Goal: Task Accomplishment & Management: Manage account settings

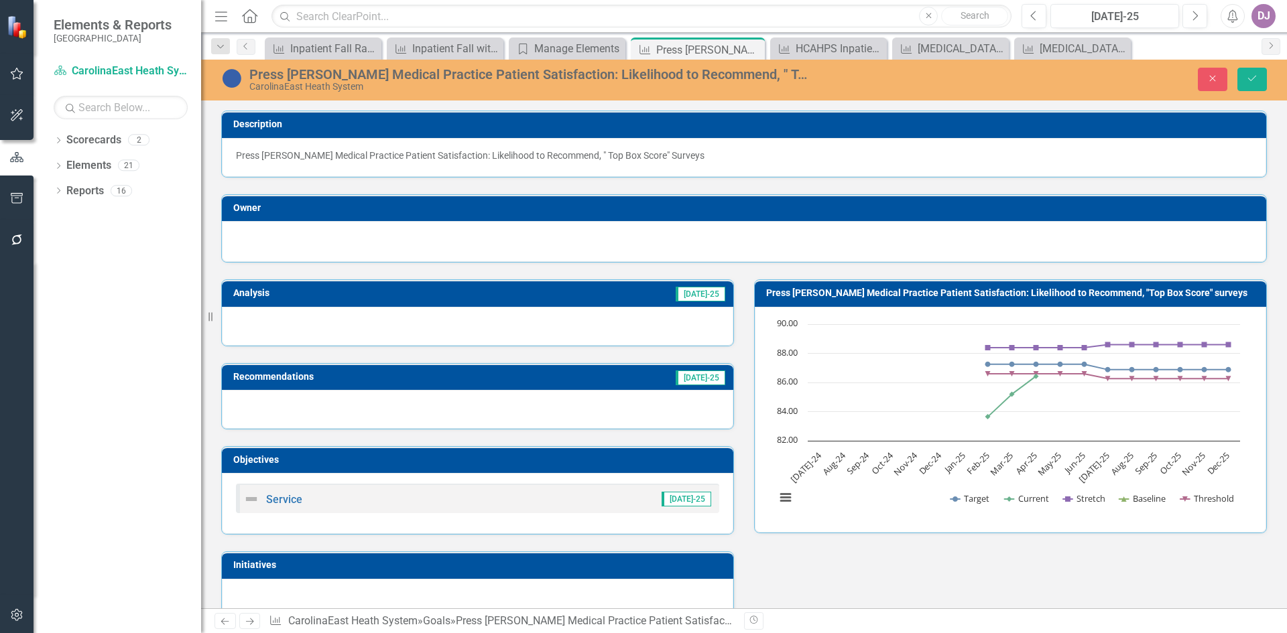
scroll to position [673, 0]
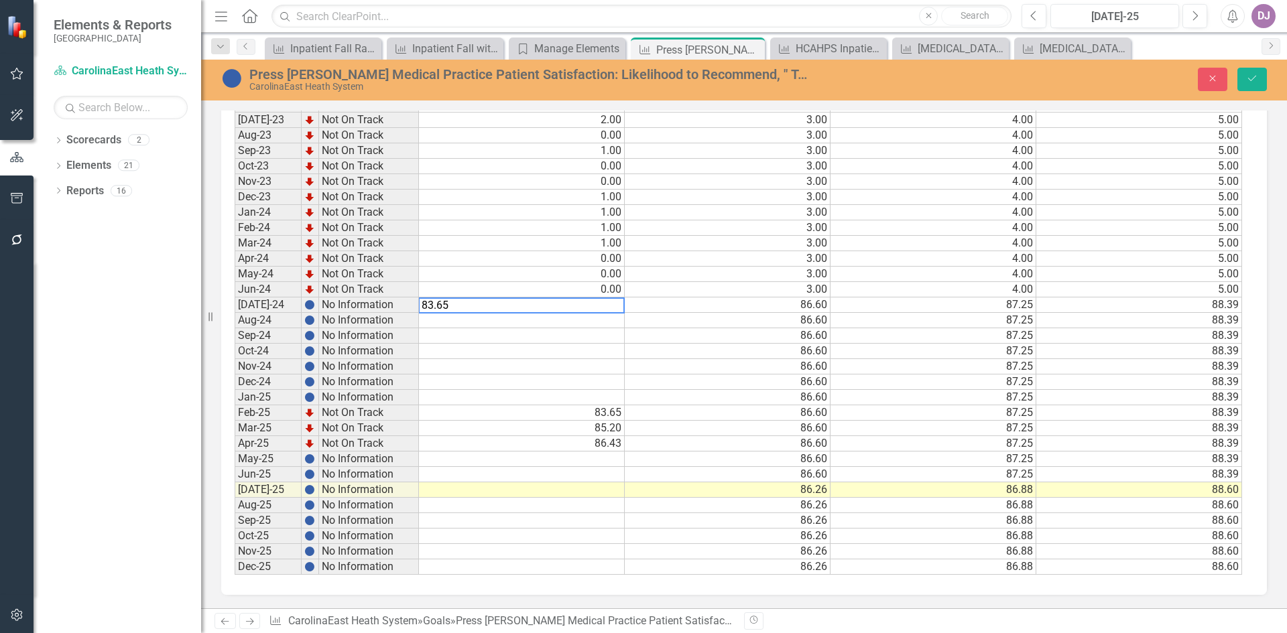
click at [557, 322] on td at bounding box center [522, 320] width 206 height 15
type textarea "82.18"
click at [577, 337] on td at bounding box center [522, 335] width 206 height 15
type textarea "78.91"
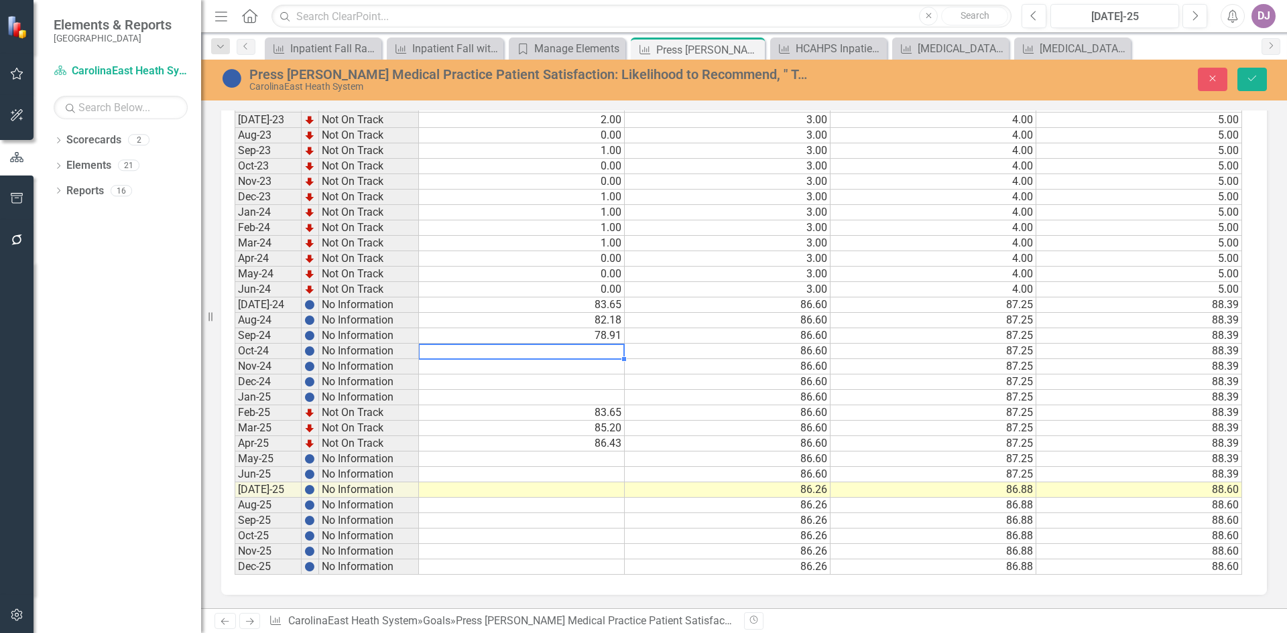
click at [576, 352] on td at bounding box center [522, 351] width 206 height 15
drag, startPoint x: 596, startPoint y: 359, endPoint x: 601, endPoint y: 365, distance: 7.1
click at [598, 361] on div "Period Status Current Threshold Target Stretch Jan-23 No Information Feb-23 No …" at bounding box center [739, 290] width 1008 height 572
type textarea "84.04"
click at [601, 365] on td at bounding box center [522, 366] width 206 height 15
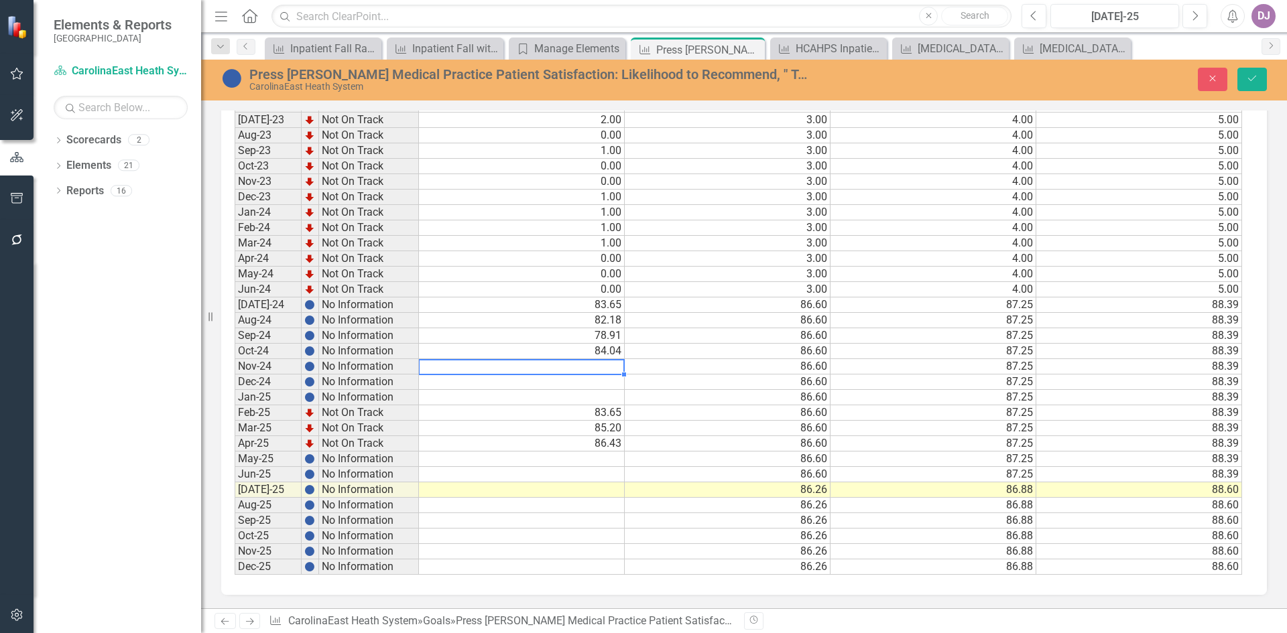
click at [599, 346] on td "84.04" at bounding box center [522, 351] width 206 height 15
click at [601, 349] on td "84.04" at bounding box center [522, 351] width 206 height 15
drag, startPoint x: 434, startPoint y: 350, endPoint x: 460, endPoint y: 354, distance: 27.1
click at [460, 354] on textarea "84.04" at bounding box center [521, 352] width 206 height 16
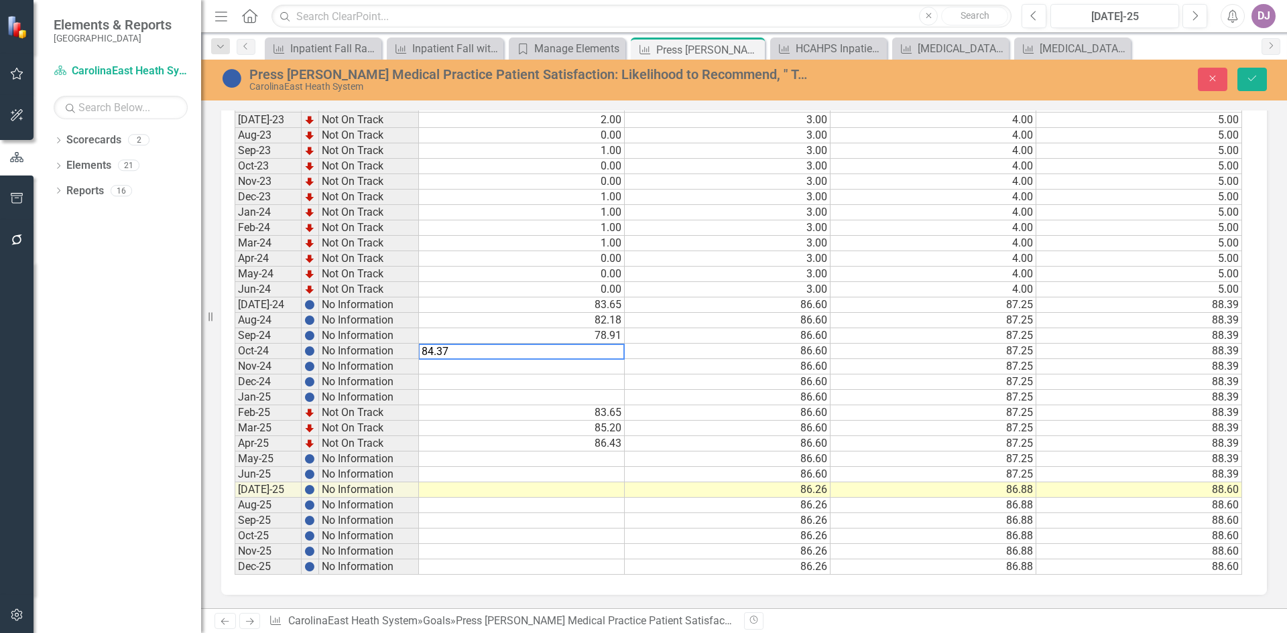
type textarea "84.37"
click at [590, 367] on td at bounding box center [522, 366] width 206 height 15
type textarea "84.04"
click at [598, 387] on td at bounding box center [522, 382] width 206 height 15
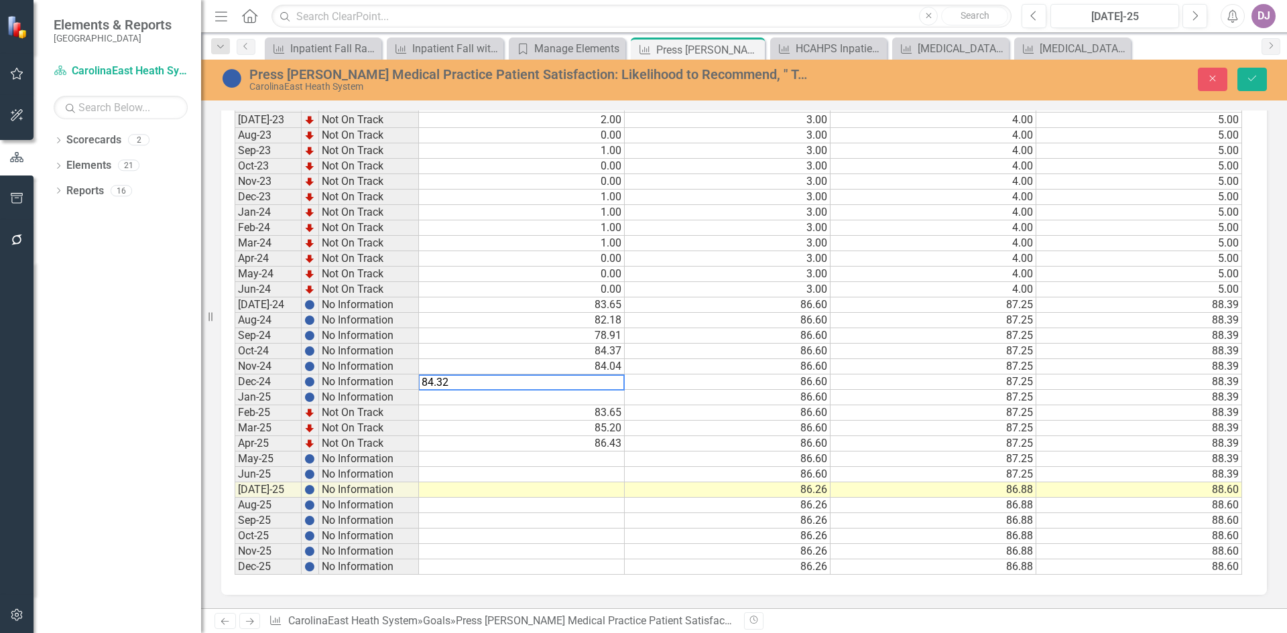
type textarea "84.32"
click at [595, 399] on td at bounding box center [522, 397] width 206 height 15
type textarea "83.31"
click at [235, 514] on div "Period Status Current Threshold Target Stretch Jan-23 No Information Feb-23 No …" at bounding box center [235, 289] width 0 height 571
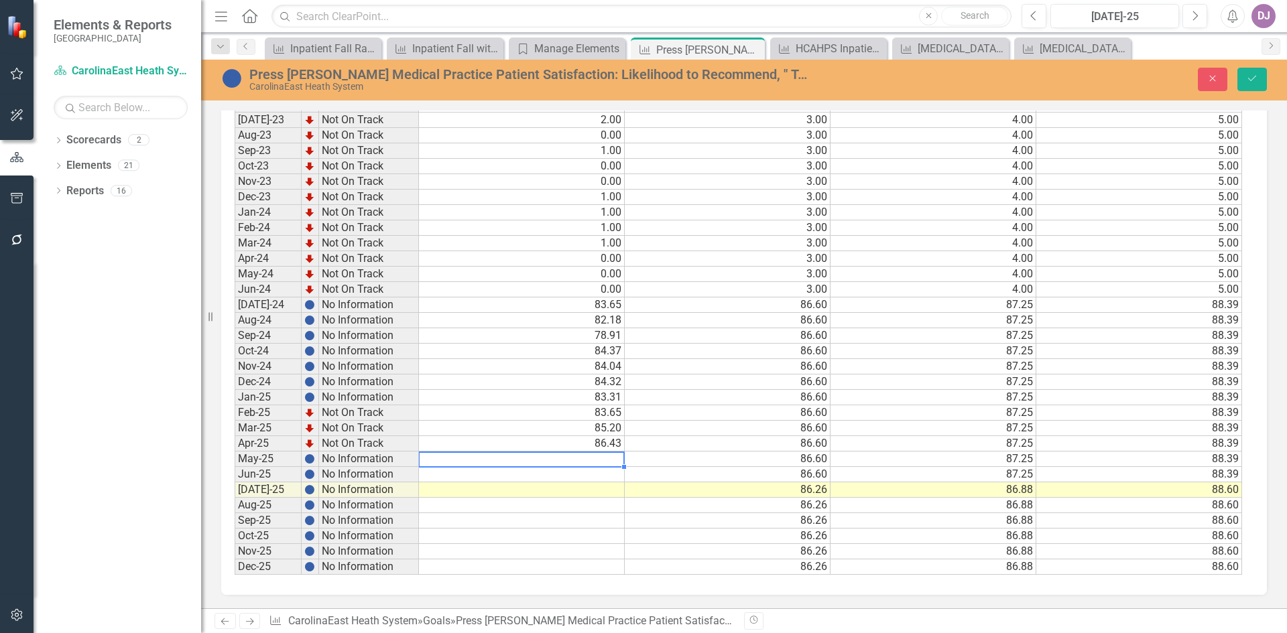
click at [613, 464] on td at bounding box center [522, 459] width 206 height 15
click at [614, 460] on td at bounding box center [522, 459] width 206 height 15
type textarea "87.35"
click at [606, 476] on td at bounding box center [522, 474] width 206 height 15
drag, startPoint x: 452, startPoint y: 474, endPoint x: 420, endPoint y: 476, distance: 32.2
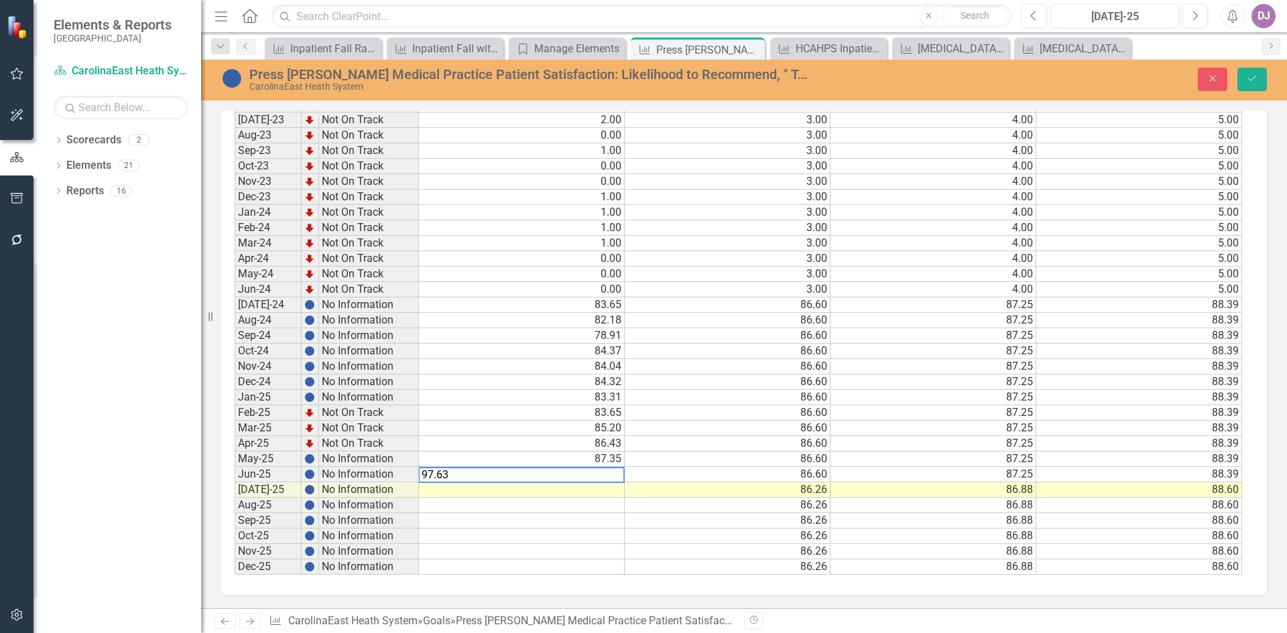
click at [420, 476] on div "Period Status Current Threshold Target Stretch Jan-23 No Information Feb-23 No …" at bounding box center [739, 290] width 1008 height 572
type textarea "87.63"
click at [504, 552] on td at bounding box center [522, 551] width 206 height 15
click at [1258, 81] on button "Save" at bounding box center [1251, 79] width 29 height 23
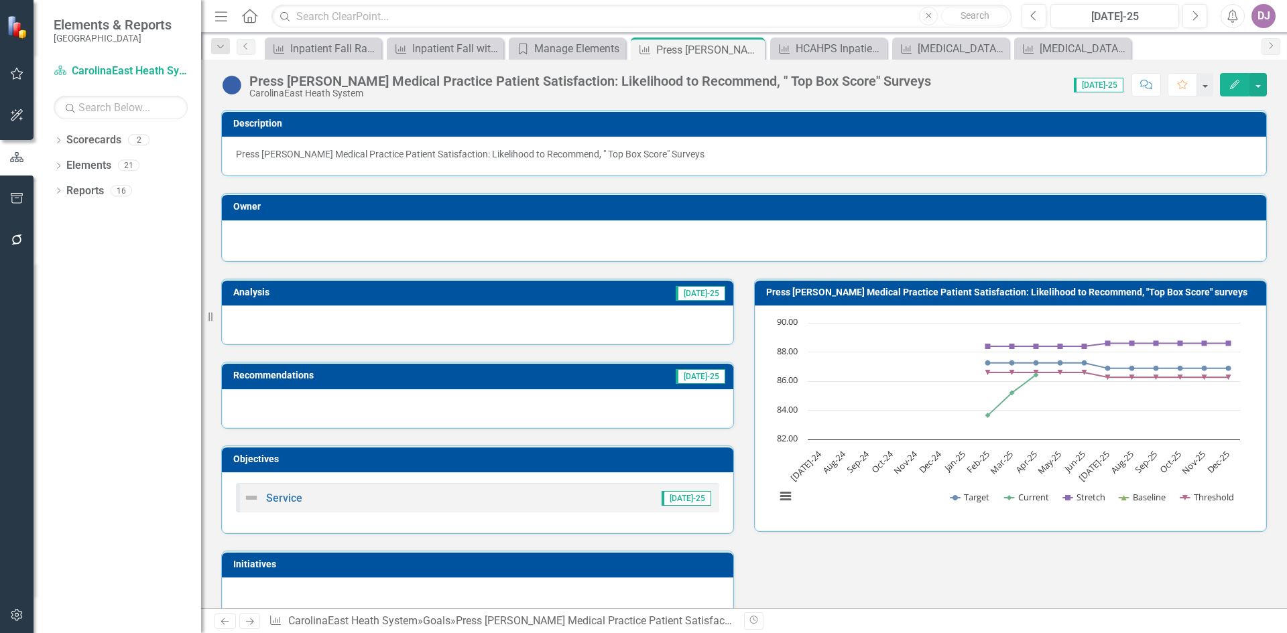
click at [858, 593] on div "Analysis [DATE]-25 Recommendations [DATE]-25 Objectives Service [DATE]-25 Initi…" at bounding box center [743, 440] width 1065 height 356
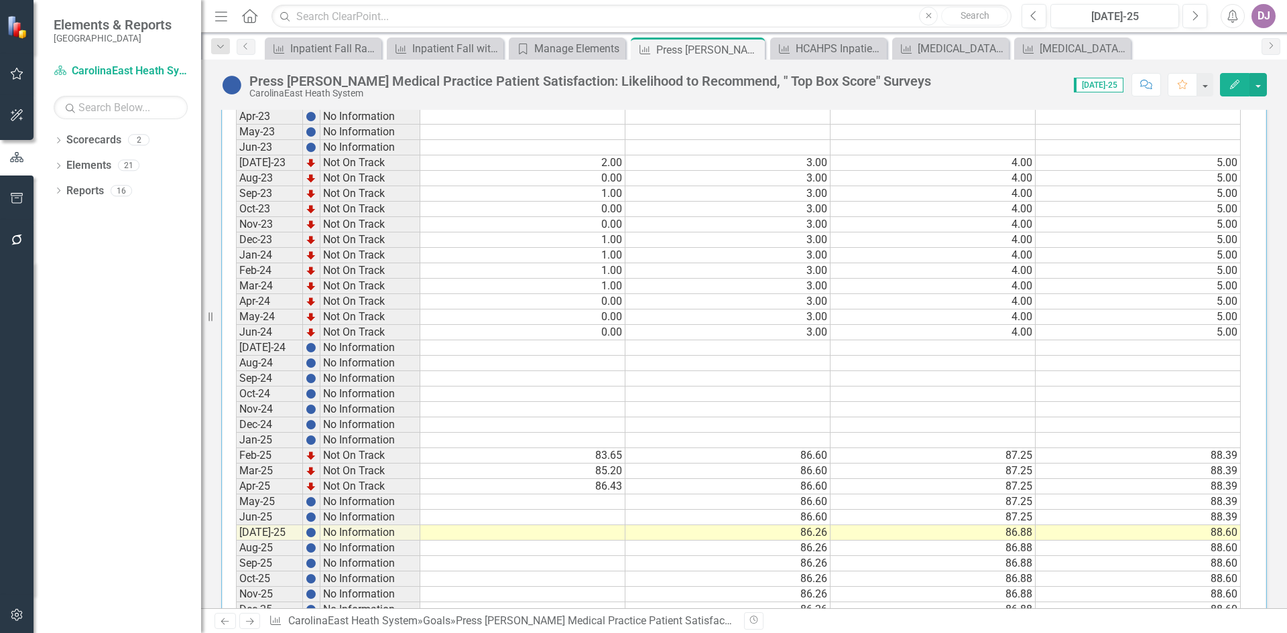
scroll to position [669, 0]
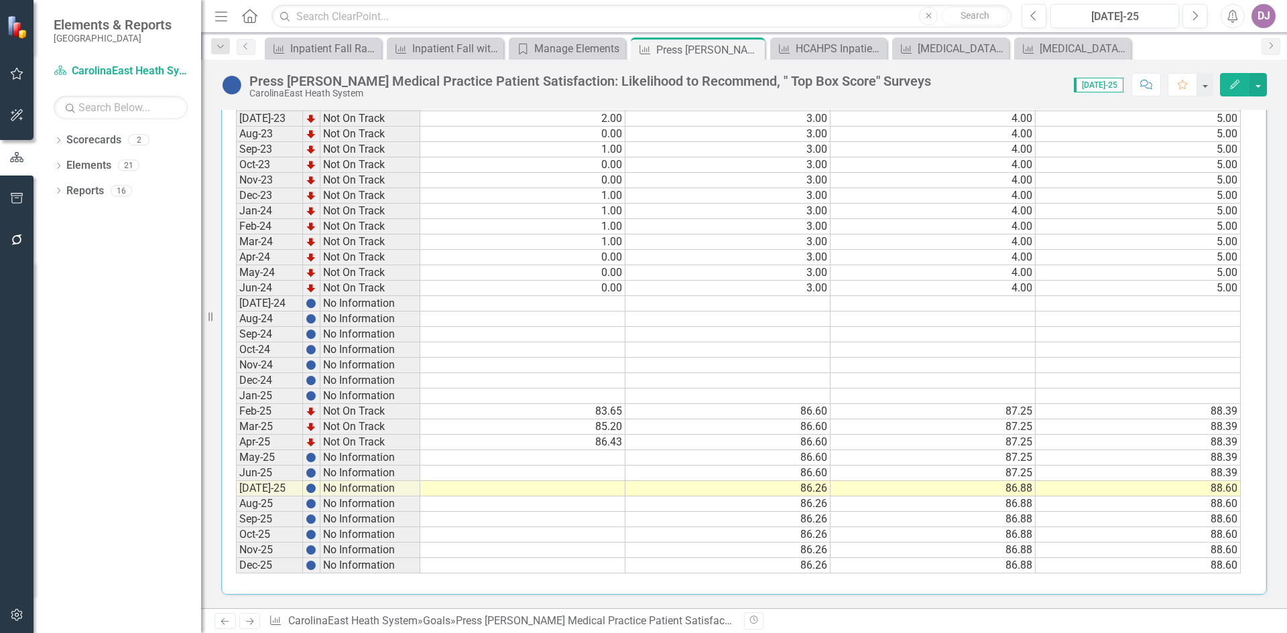
click at [608, 306] on td at bounding box center [522, 303] width 205 height 15
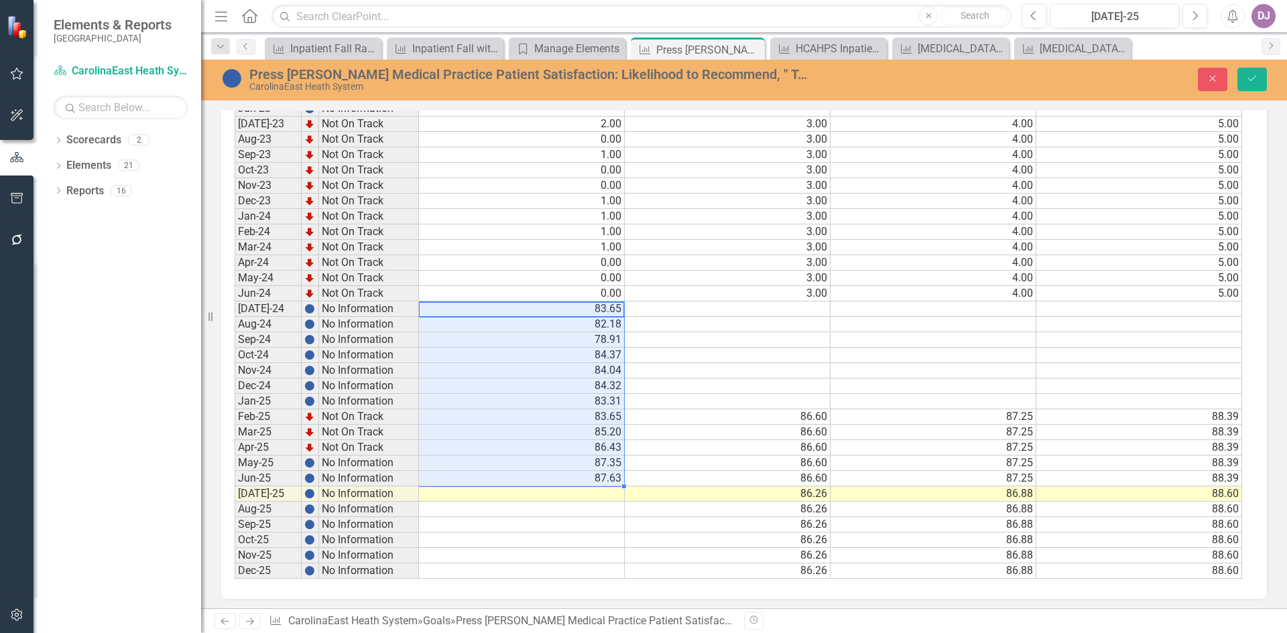
scroll to position [673, 0]
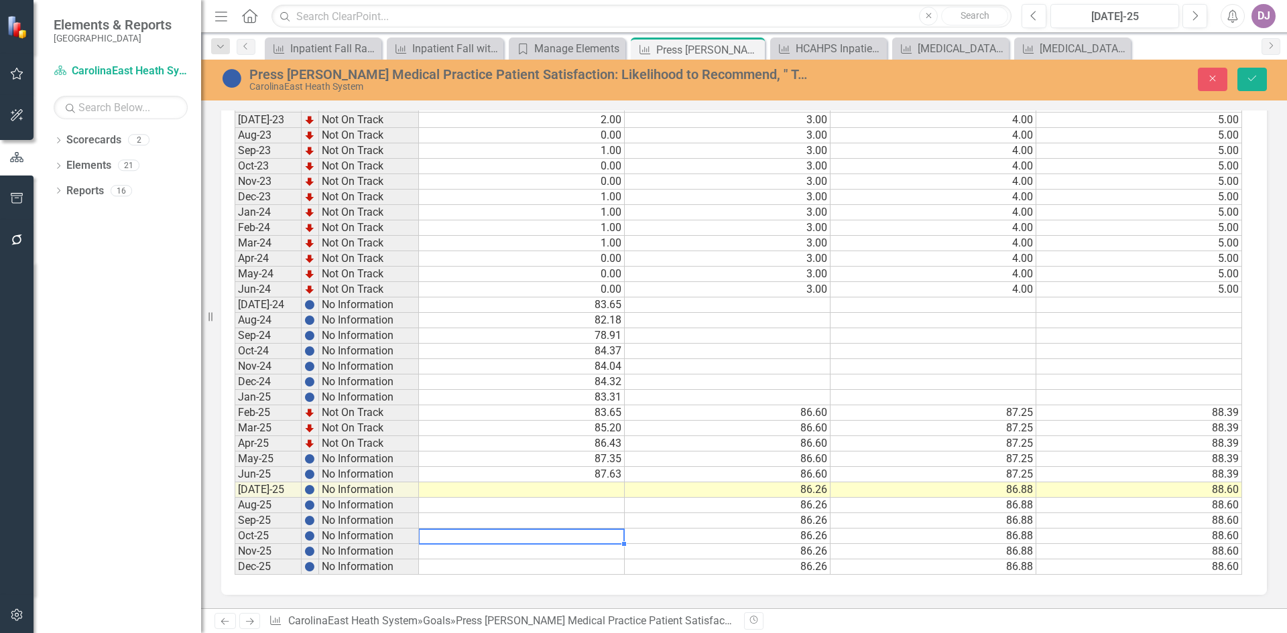
click at [594, 531] on td at bounding box center [522, 536] width 206 height 15
click at [815, 409] on td "86.60" at bounding box center [728, 412] width 206 height 15
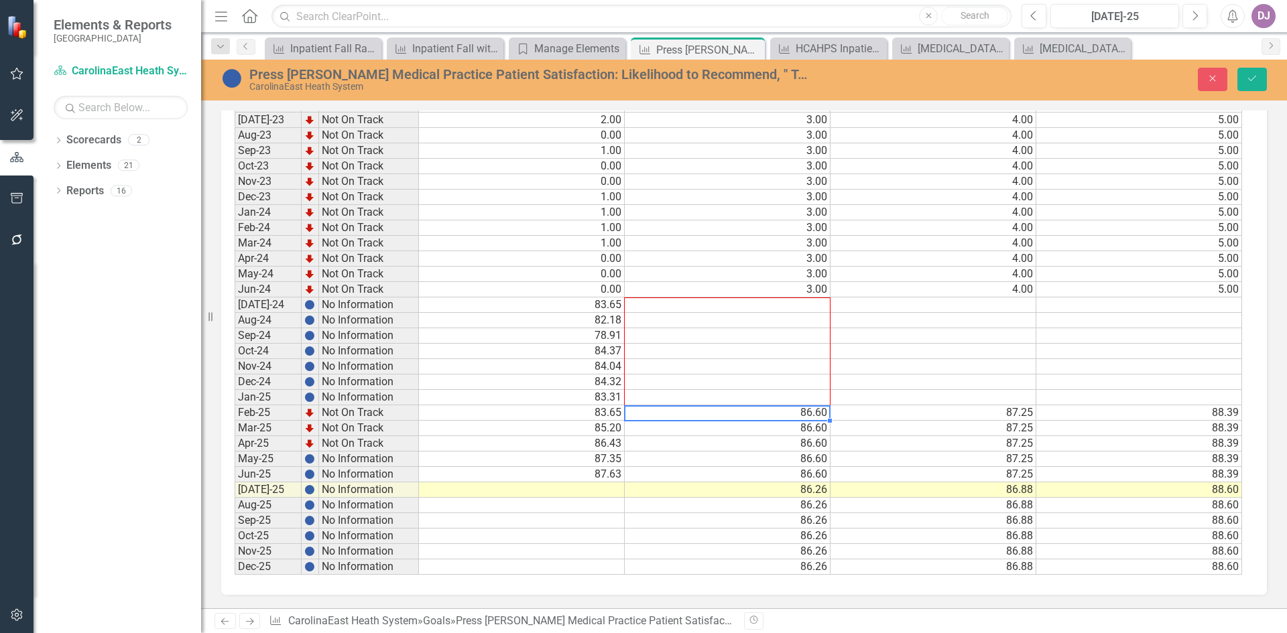
drag, startPoint x: 828, startPoint y: 420, endPoint x: 828, endPoint y: 305, distance: 115.3
click at [235, 305] on div "Period Status Current Threshold Target Stretch Jan-23 No Information Feb-23 No …" at bounding box center [235, 289] width 0 height 571
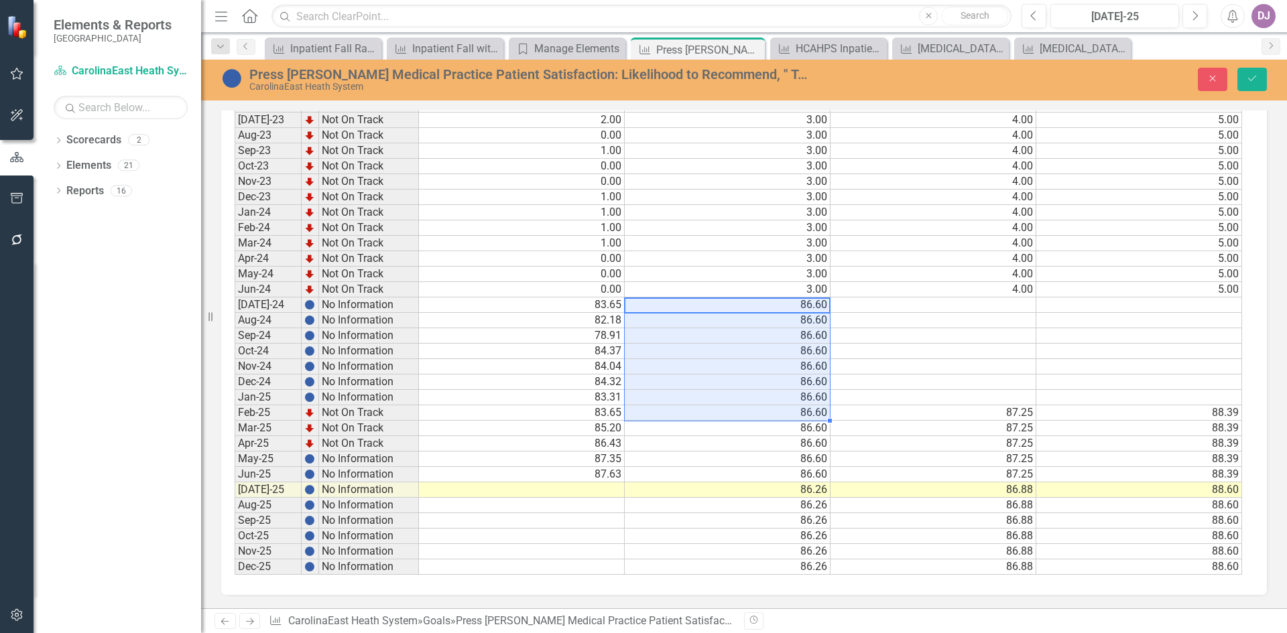
click at [1016, 407] on td "87.25" at bounding box center [933, 412] width 206 height 15
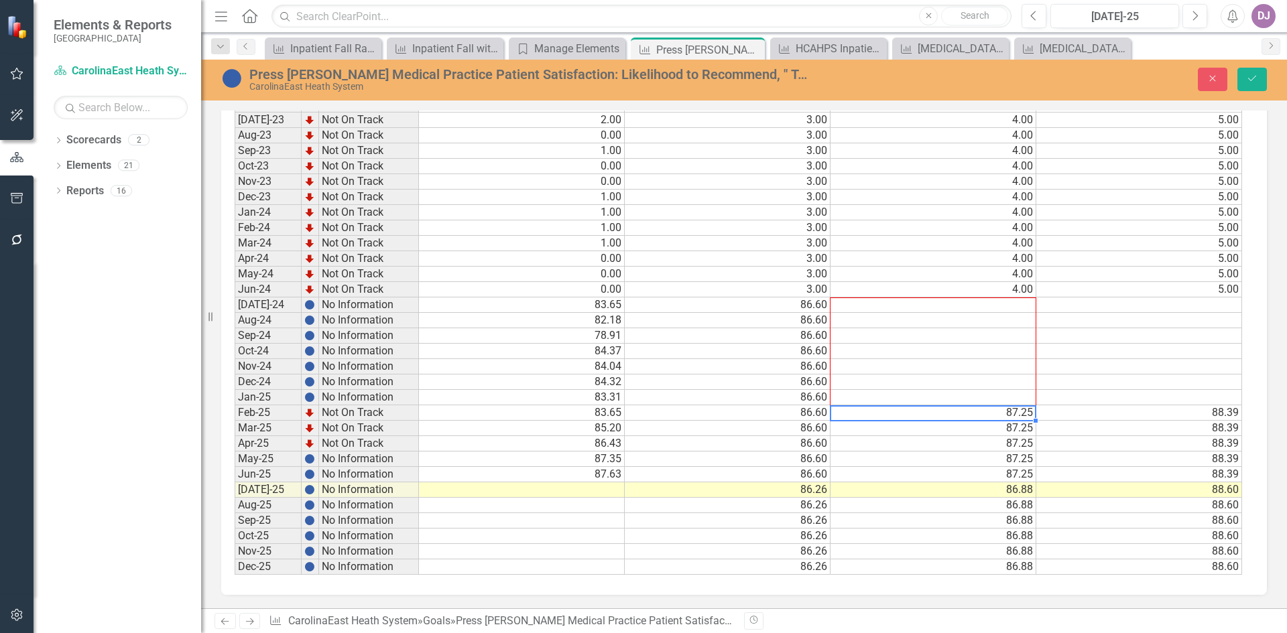
drag, startPoint x: 1037, startPoint y: 419, endPoint x: 1031, endPoint y: 302, distance: 116.7
click at [235, 302] on div "Period Status Current Threshold Target Stretch Jan-23 No Information Feb-23 No …" at bounding box center [235, 289] width 0 height 571
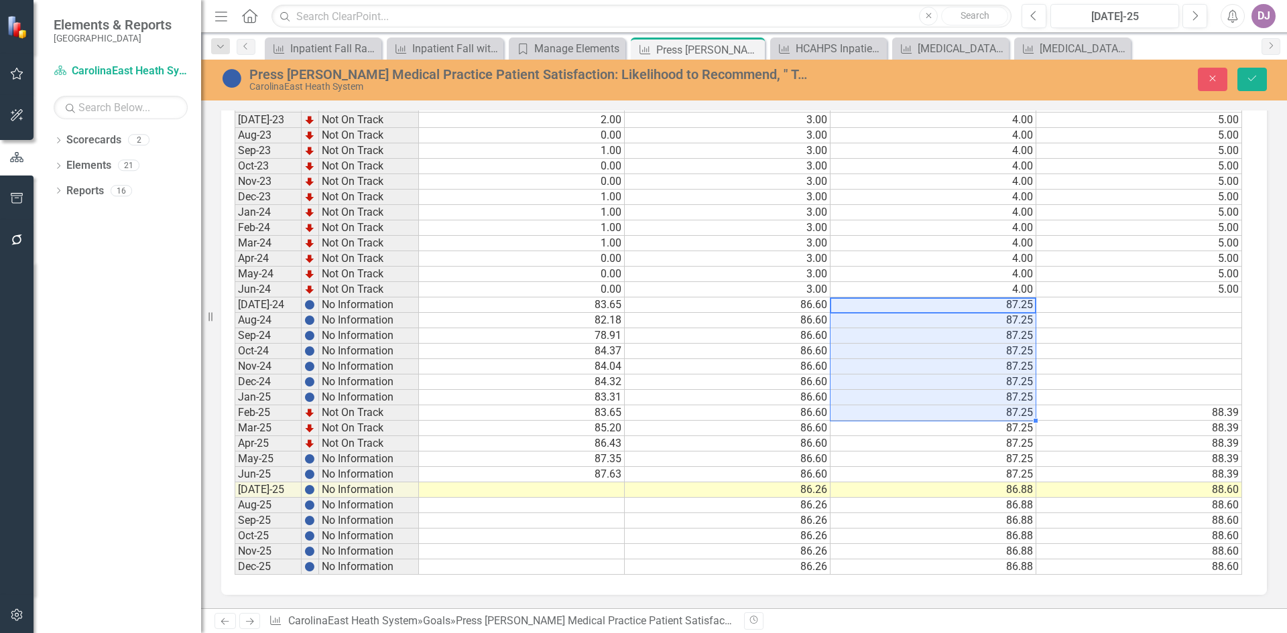
click at [1209, 407] on td "88.39" at bounding box center [1139, 412] width 206 height 15
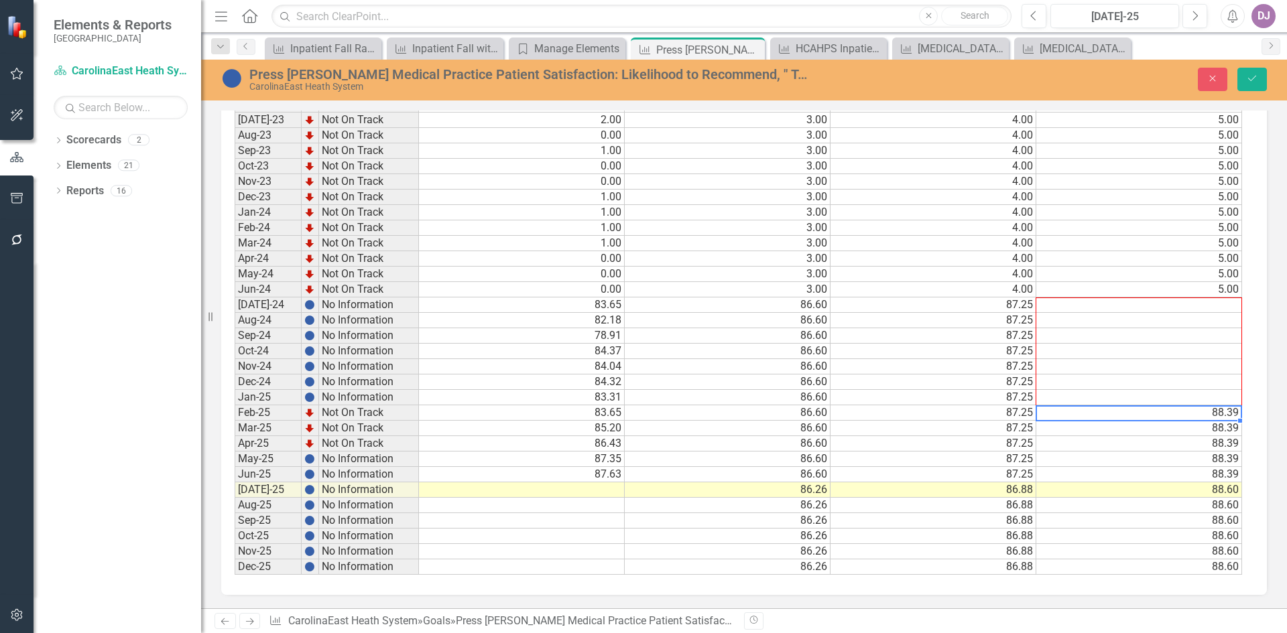
drag, startPoint x: 1239, startPoint y: 422, endPoint x: 1228, endPoint y: 302, distance: 120.5
click at [235, 302] on div "Period Status Current Threshold Target Stretch Jan-23 No Information Feb-23 No …" at bounding box center [235, 289] width 0 height 571
type textarea "88.39"
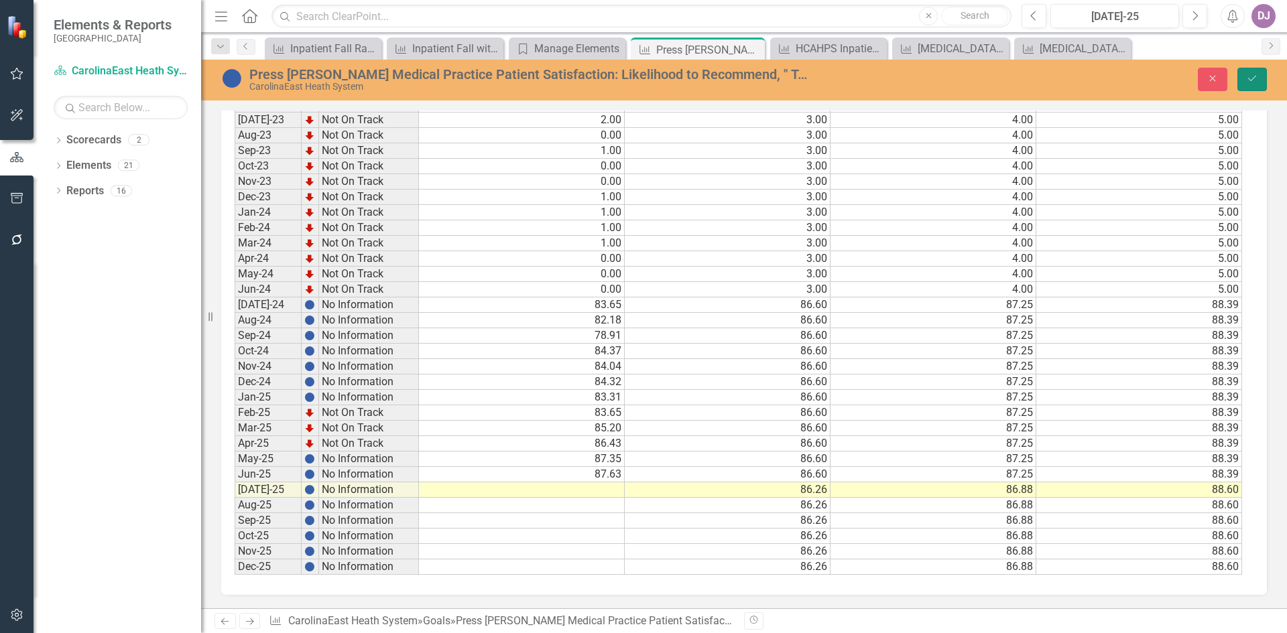
click at [1249, 79] on icon "Save" at bounding box center [1252, 78] width 12 height 9
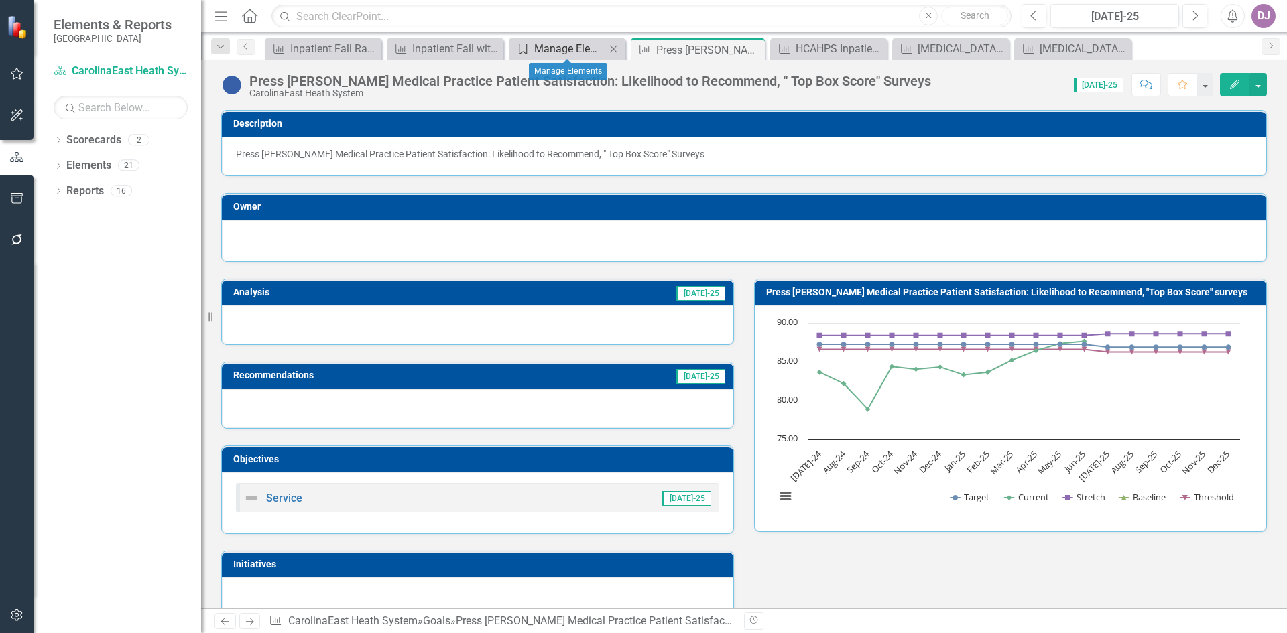
click at [587, 54] on div "Manage Elements" at bounding box center [569, 48] width 71 height 17
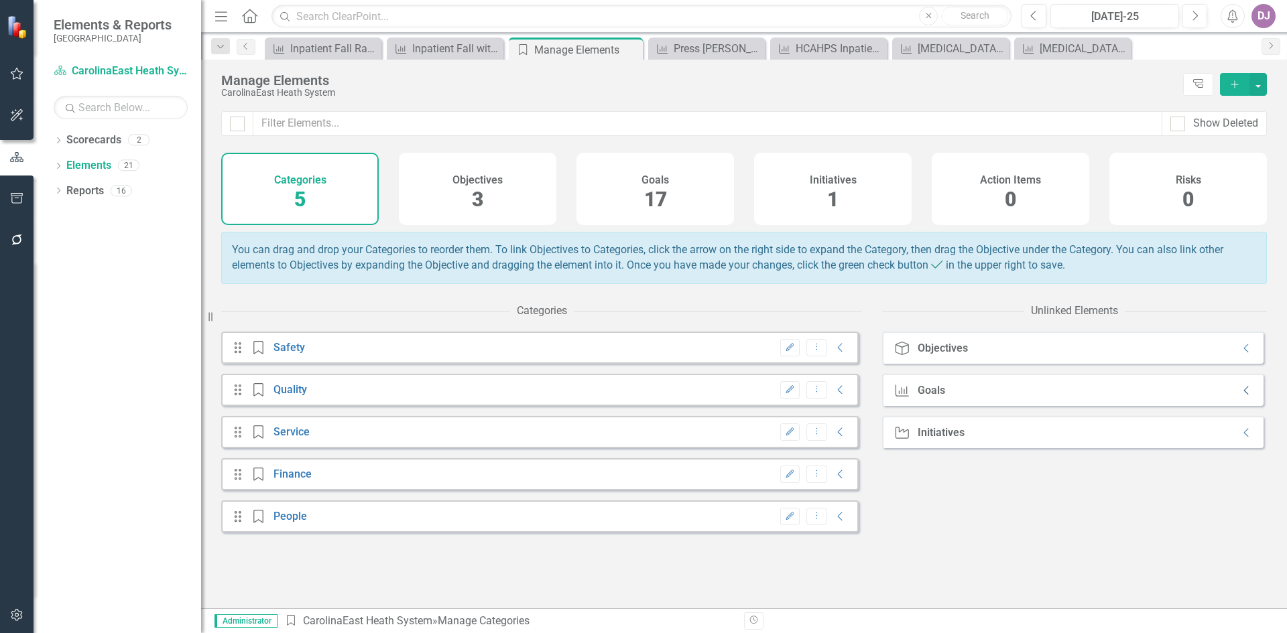
click at [1240, 396] on icon "Collapse" at bounding box center [1246, 390] width 13 height 11
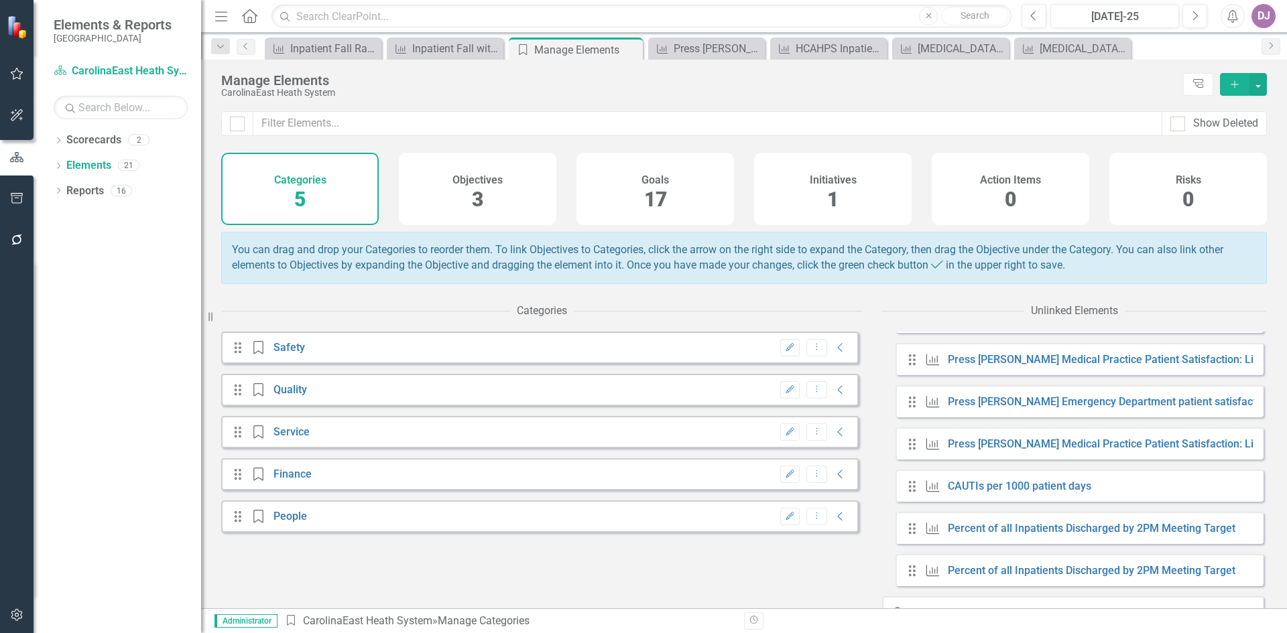
scroll to position [543, 0]
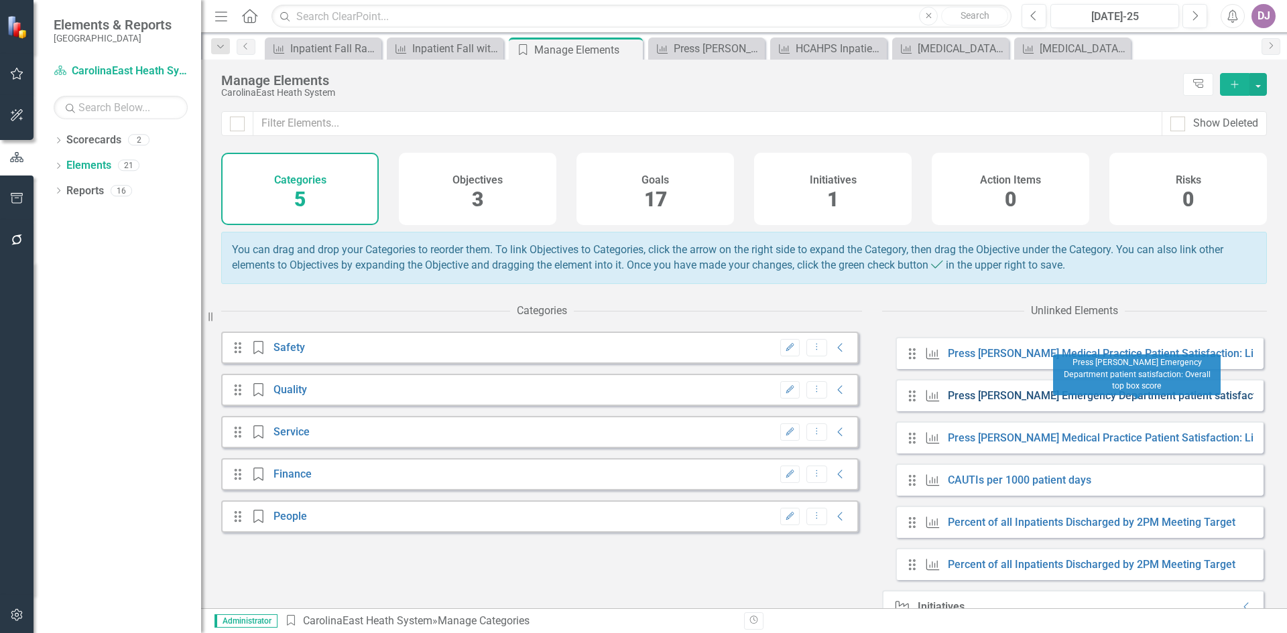
click at [1025, 402] on link "Press [PERSON_NAME] Emergency Department patient satisfaction: Overall top box …" at bounding box center [1162, 395] width 430 height 13
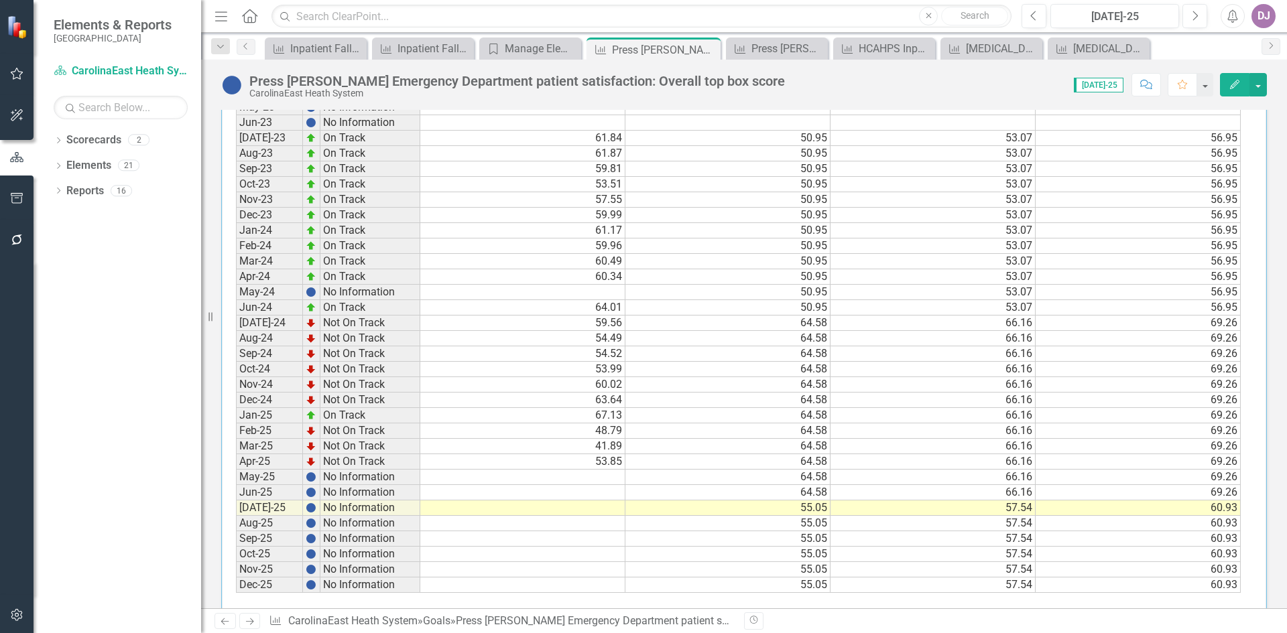
scroll to position [586, 0]
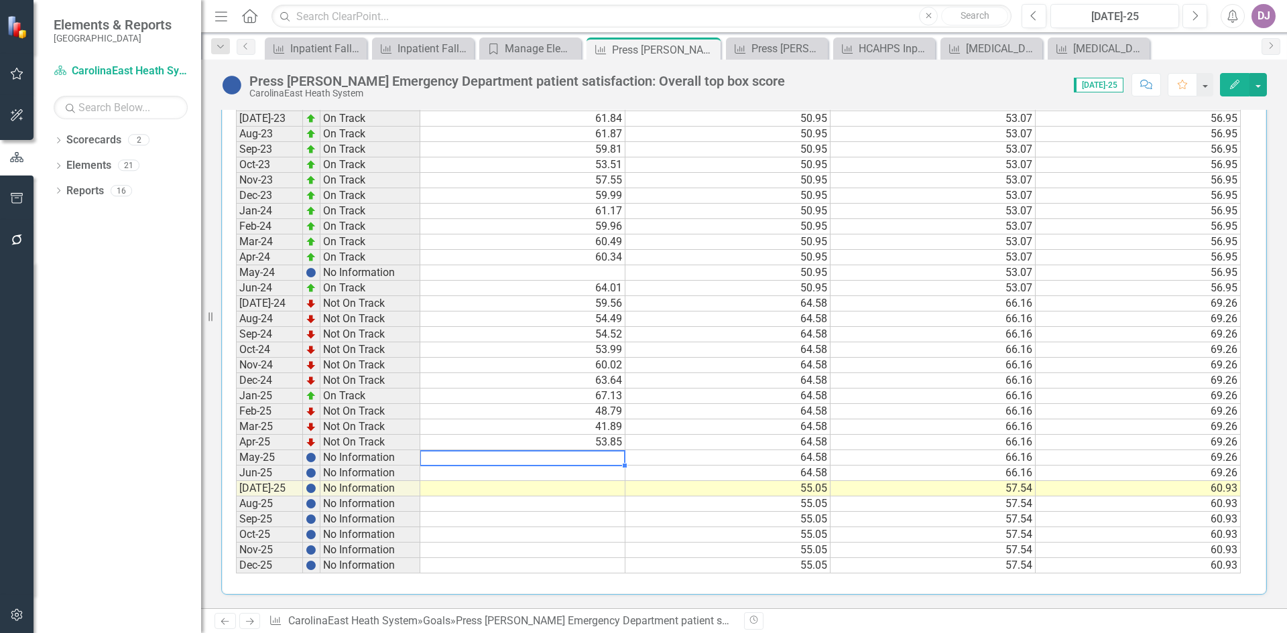
click at [607, 453] on td at bounding box center [522, 457] width 205 height 15
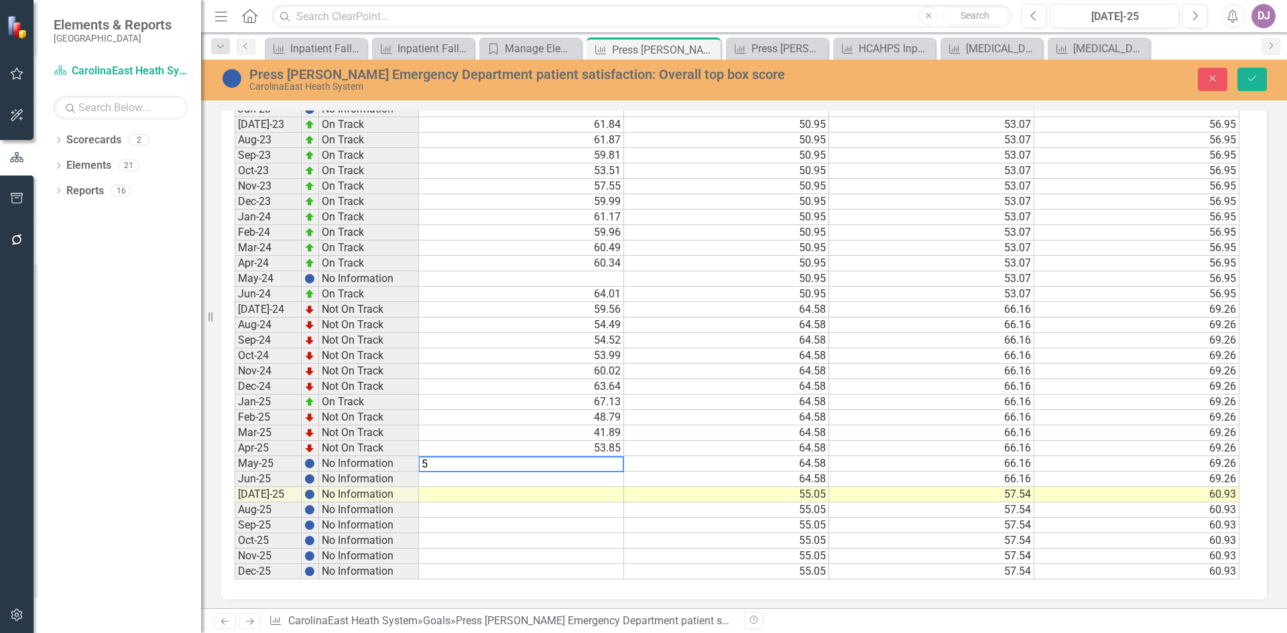
scroll to position [590, 0]
type textarea "57.10"
click at [605, 475] on td at bounding box center [522, 474] width 206 height 15
type textarea "54.46"
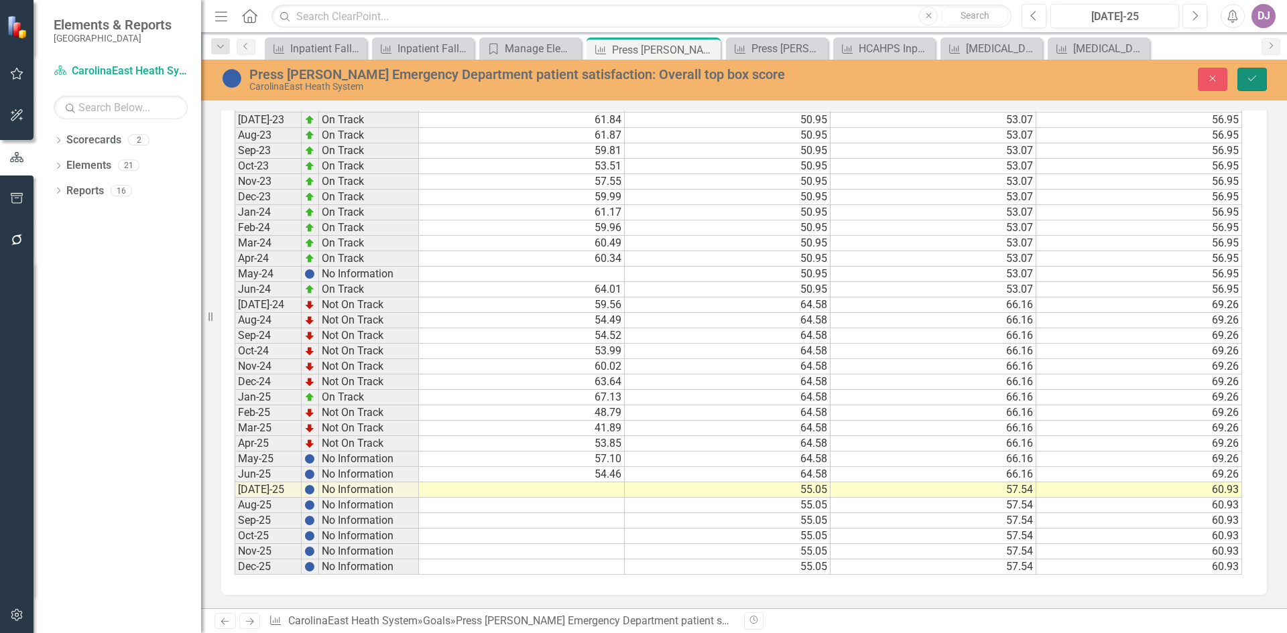
click at [1259, 80] on button "Save" at bounding box center [1251, 79] width 29 height 23
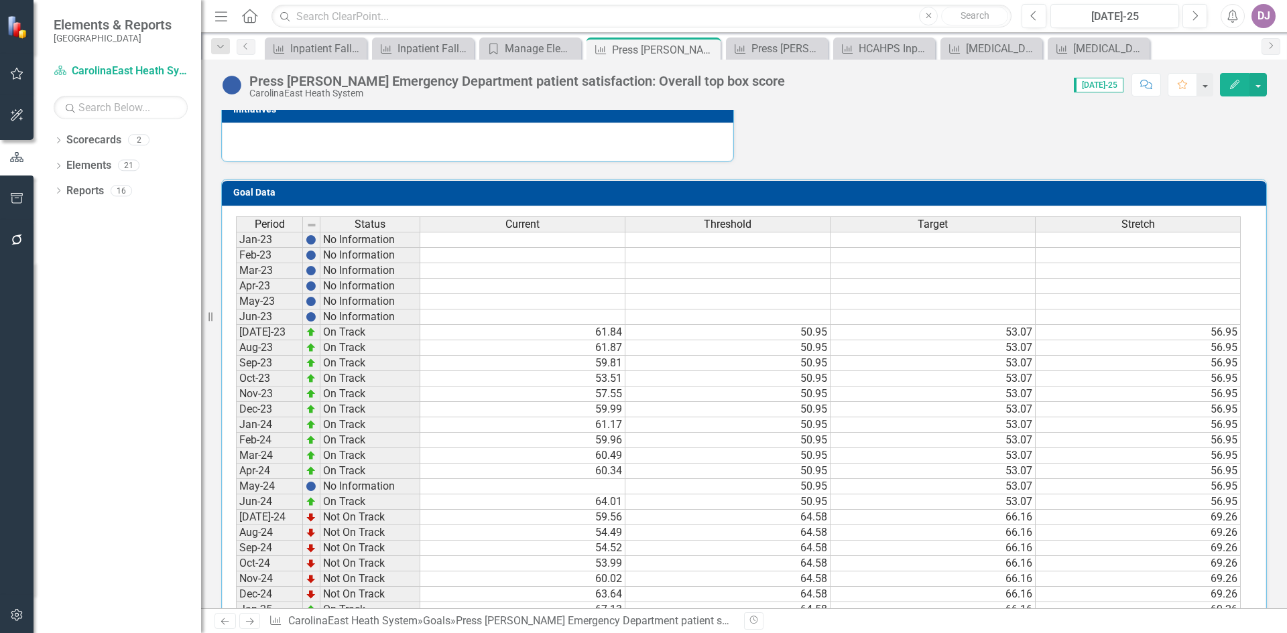
scroll to position [430, 0]
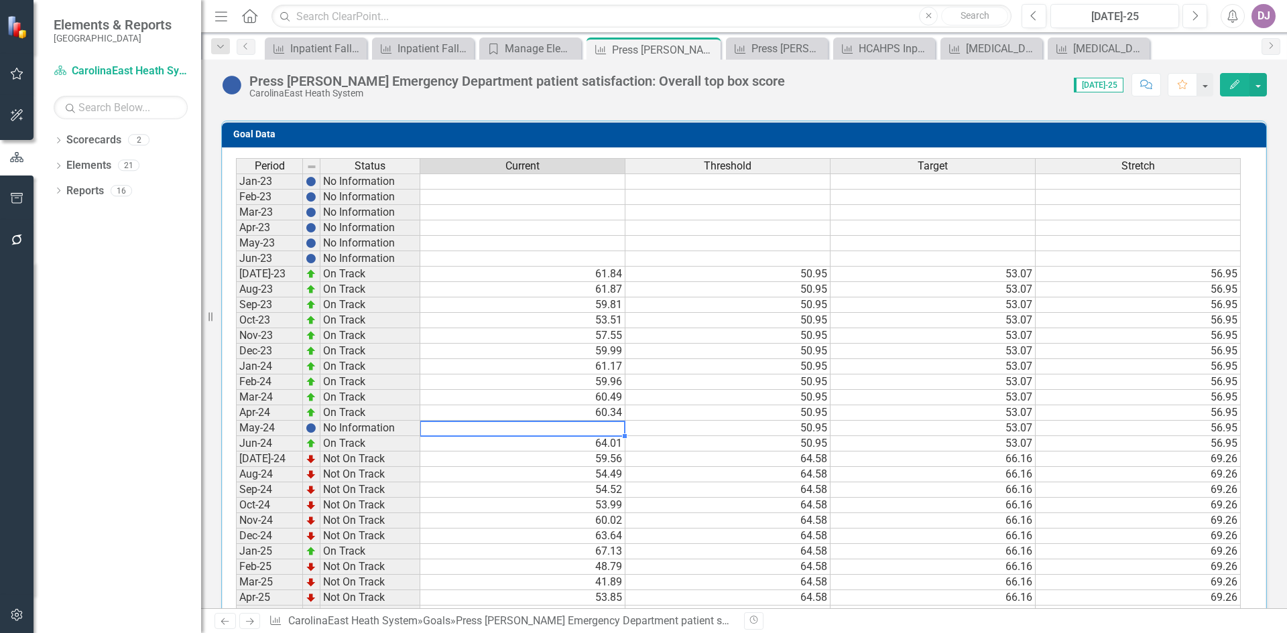
click at [597, 432] on td at bounding box center [522, 428] width 205 height 15
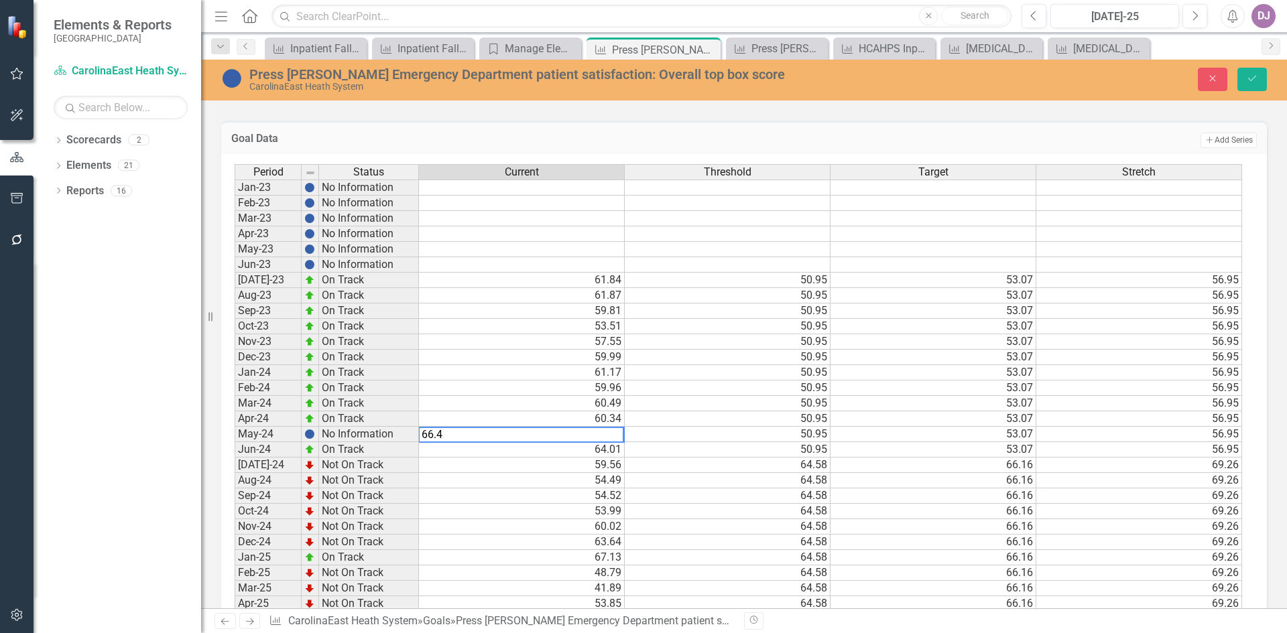
type textarea "53.99"
click at [537, 515] on td "53.99" at bounding box center [522, 511] width 206 height 15
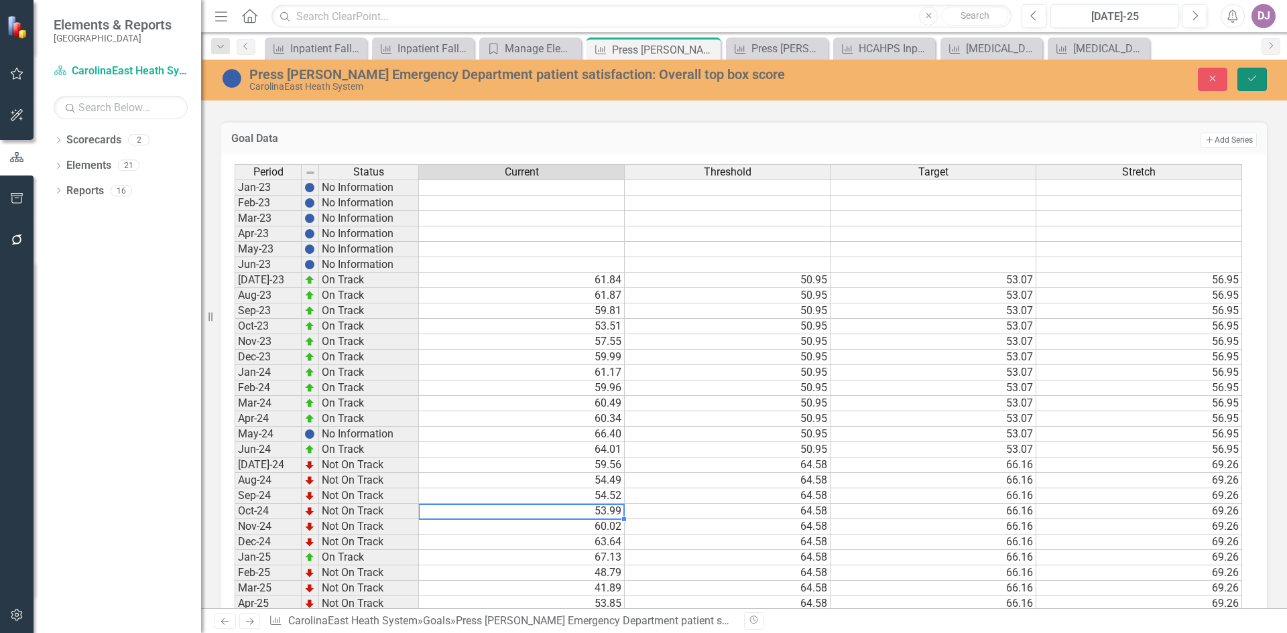
click at [1263, 78] on button "Save" at bounding box center [1251, 79] width 29 height 23
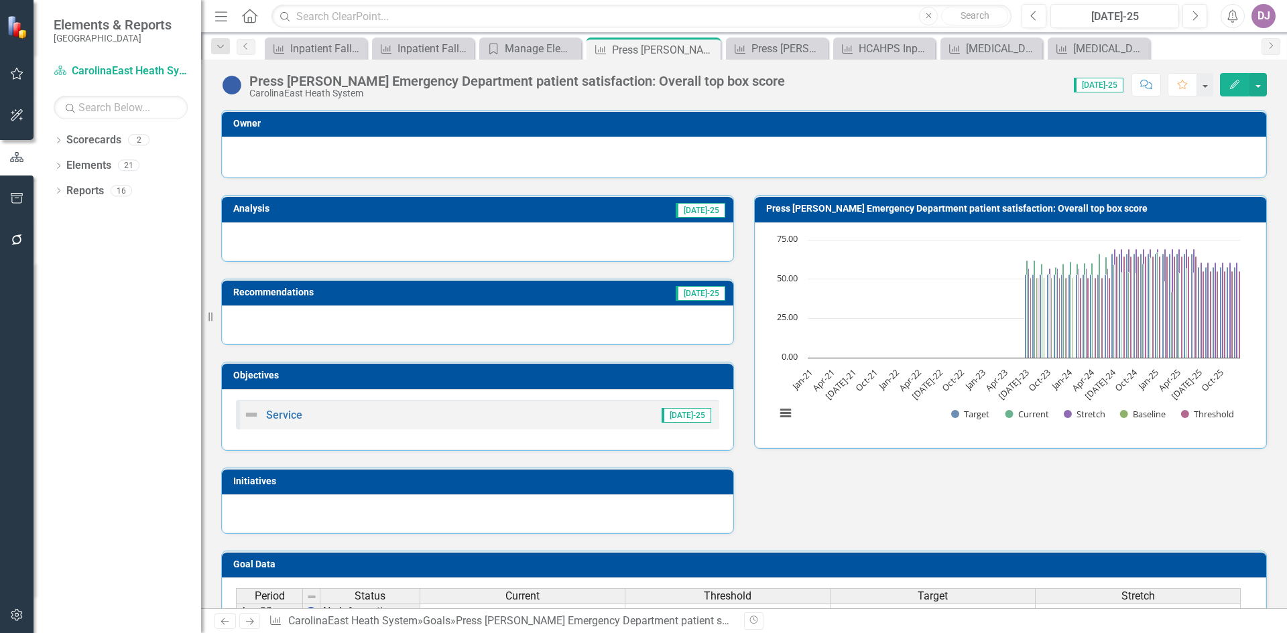
click at [1235, 82] on icon "button" at bounding box center [1234, 84] width 9 height 9
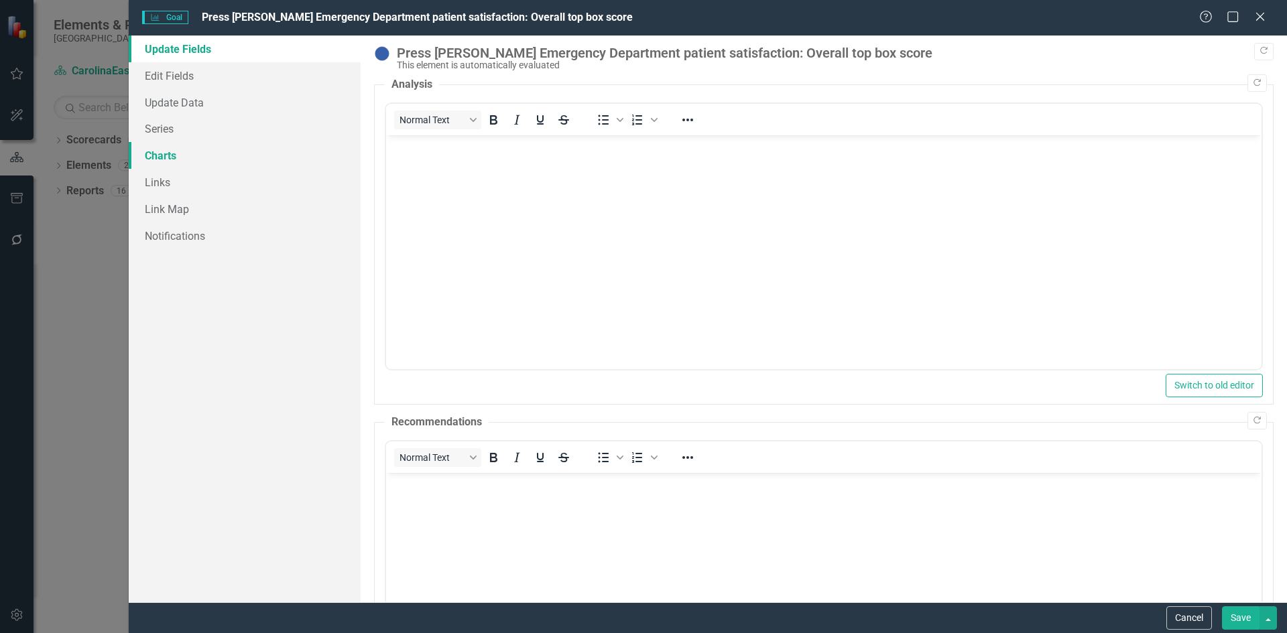
scroll to position [0, 0]
click at [180, 160] on link "Charts" at bounding box center [245, 155] width 232 height 27
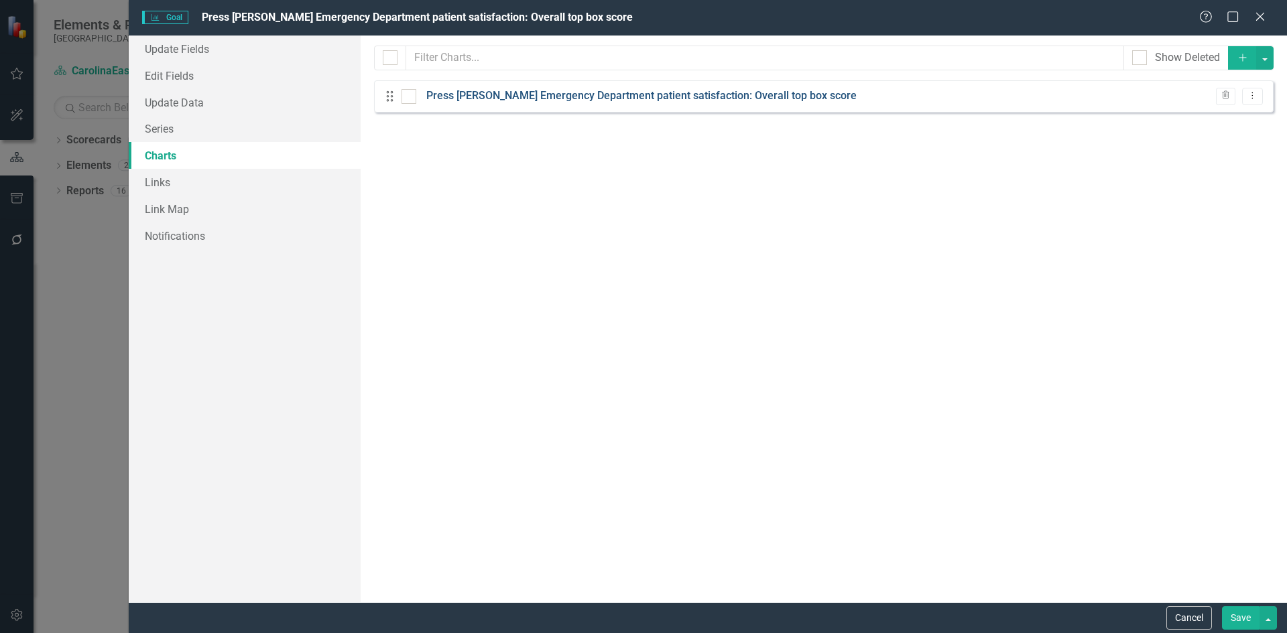
click at [495, 94] on link "Press [PERSON_NAME] Emergency Department patient satisfaction: Overall top box …" at bounding box center [641, 95] width 430 height 15
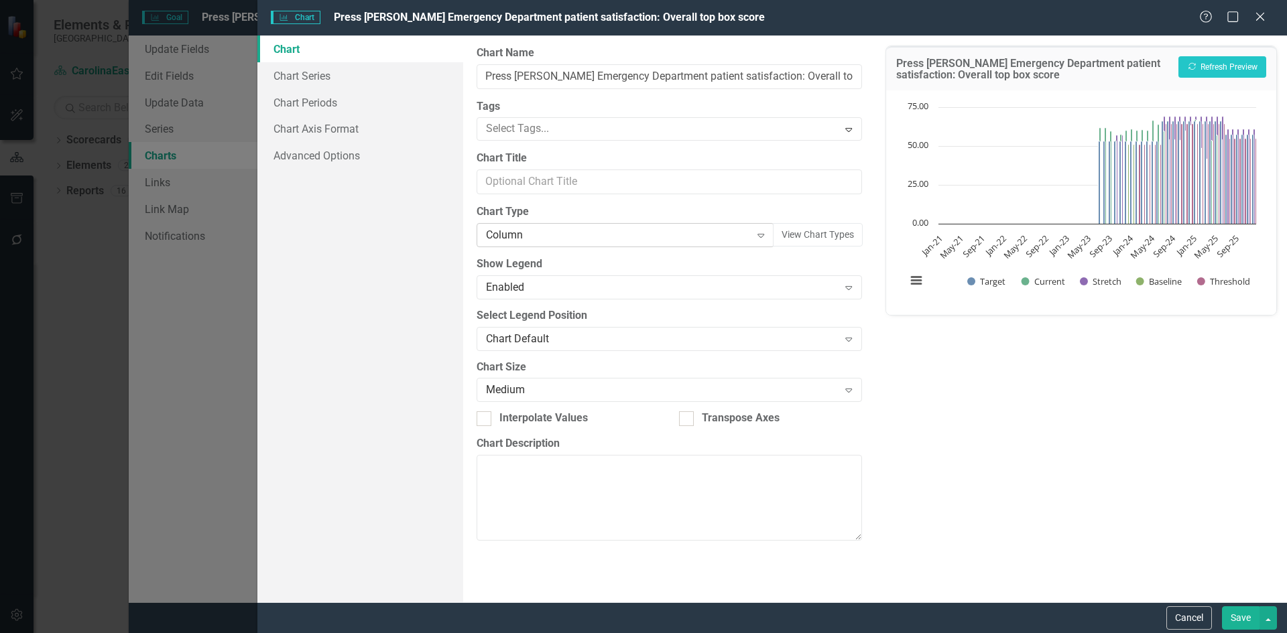
click at [767, 235] on icon "Expand" at bounding box center [760, 235] width 13 height 11
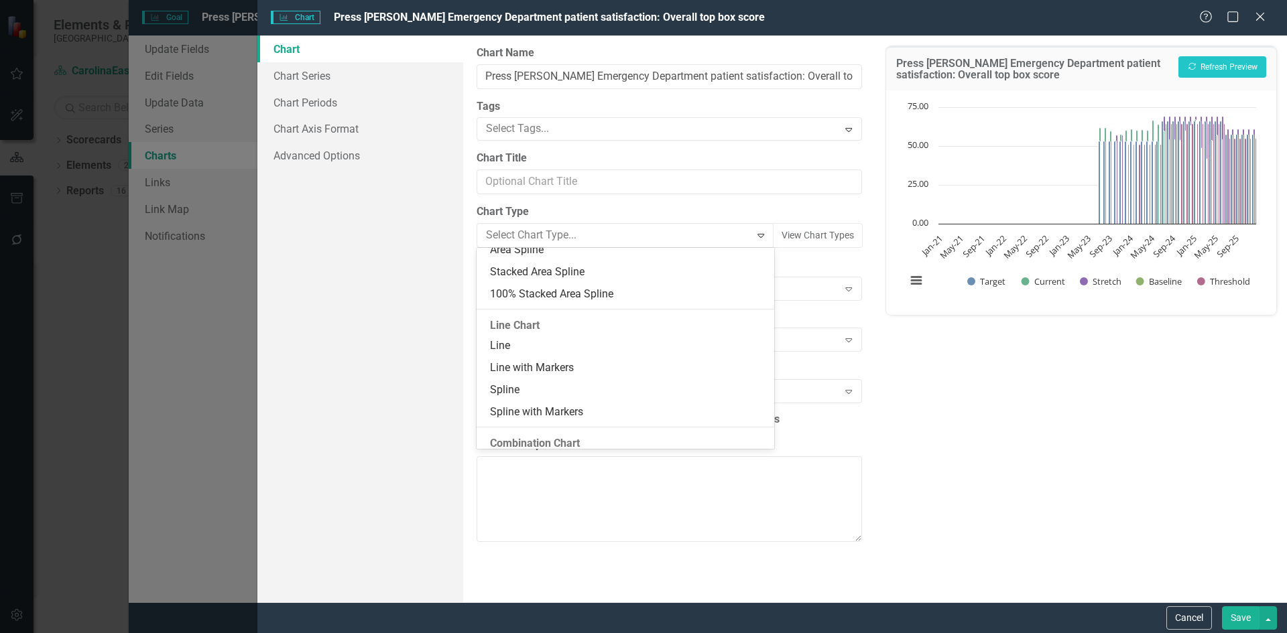
scroll to position [614, 0]
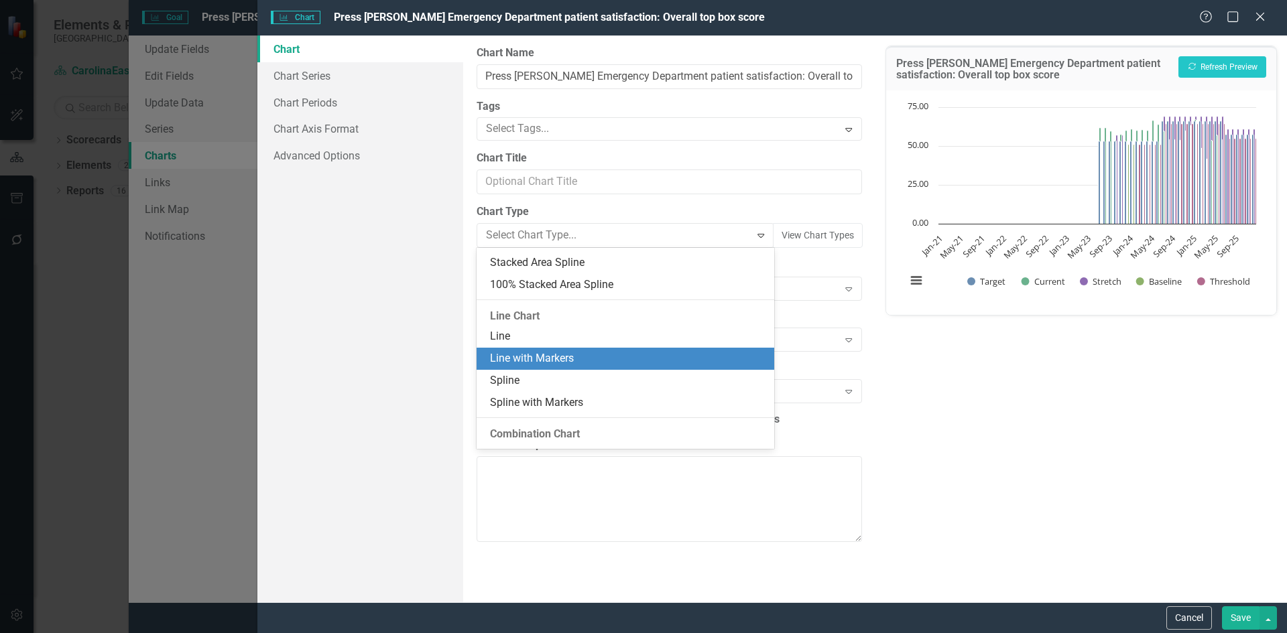
click at [606, 354] on div "Line with Markers" at bounding box center [627, 358] width 275 height 15
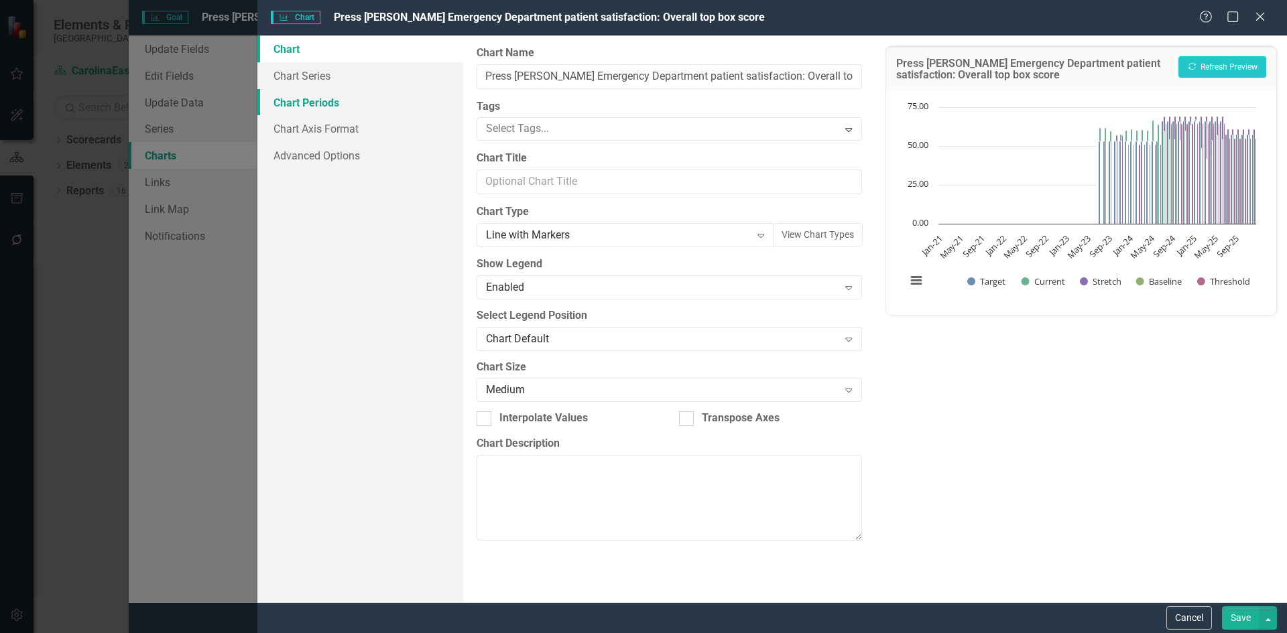
click at [351, 105] on link "Chart Periods" at bounding box center [360, 102] width 206 height 27
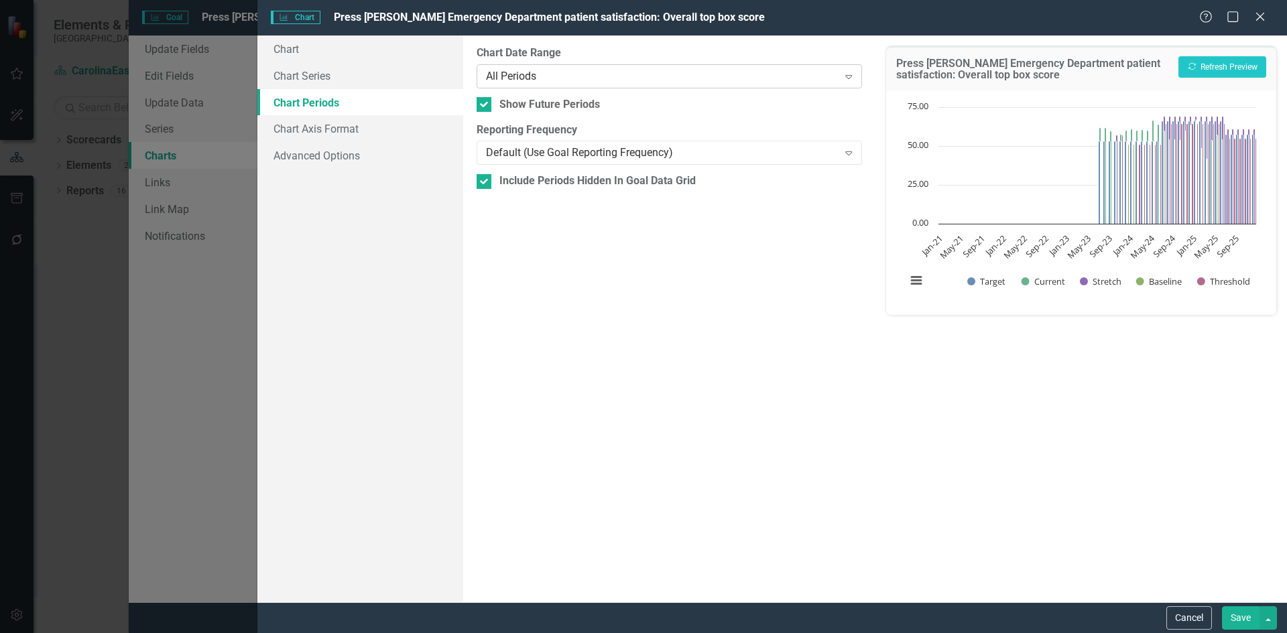
click at [851, 82] on div "Expand" at bounding box center [848, 76] width 24 height 21
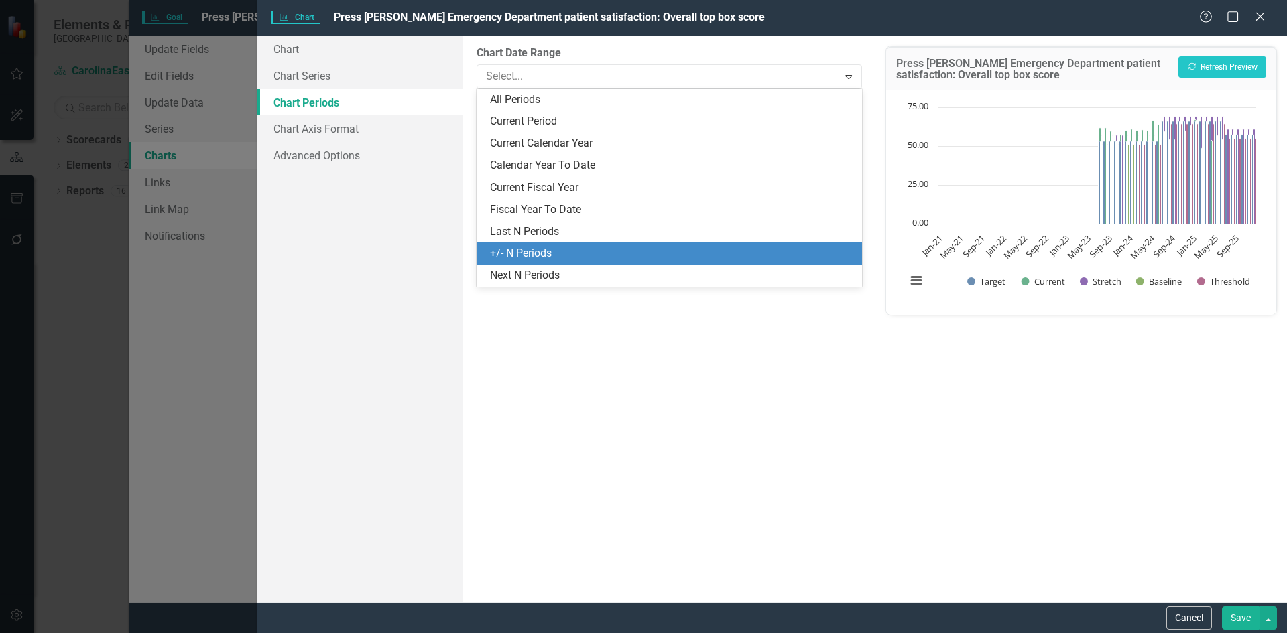
click at [572, 253] on div "+/- N Periods" at bounding box center [671, 253] width 363 height 15
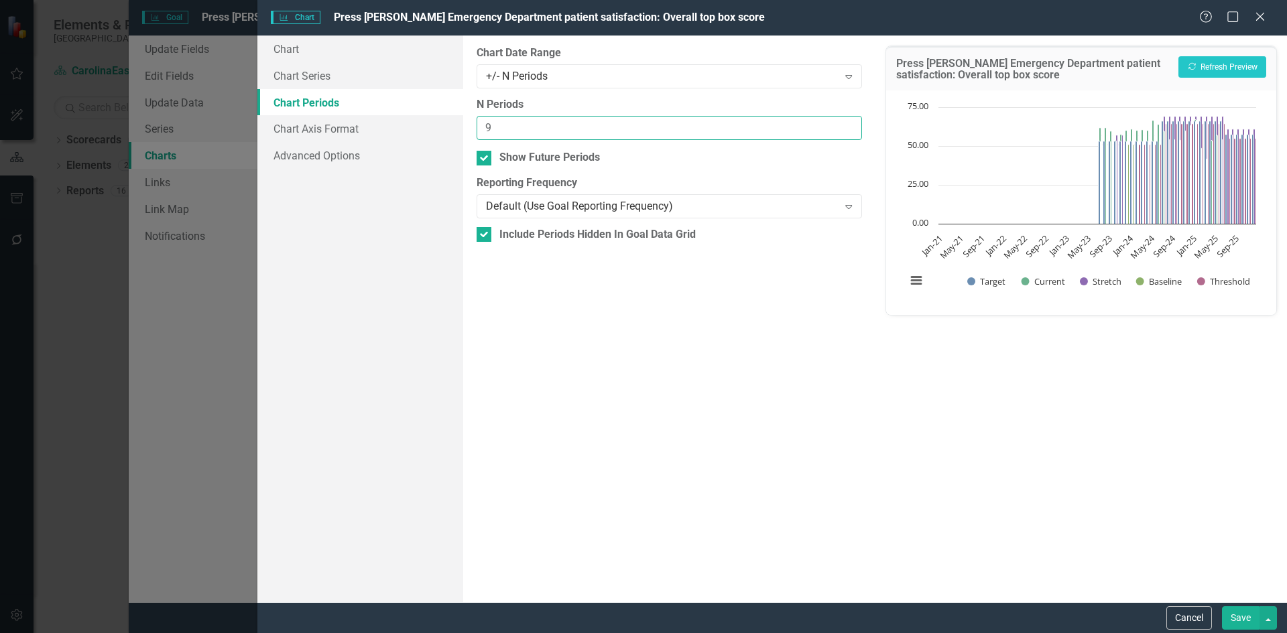
click at [846, 124] on input "9" at bounding box center [668, 128] width 385 height 25
click at [846, 124] on input "10" at bounding box center [668, 128] width 385 height 25
click at [846, 124] on input "11" at bounding box center [668, 128] width 385 height 25
type input "12"
click at [846, 123] on input "12" at bounding box center [668, 128] width 385 height 25
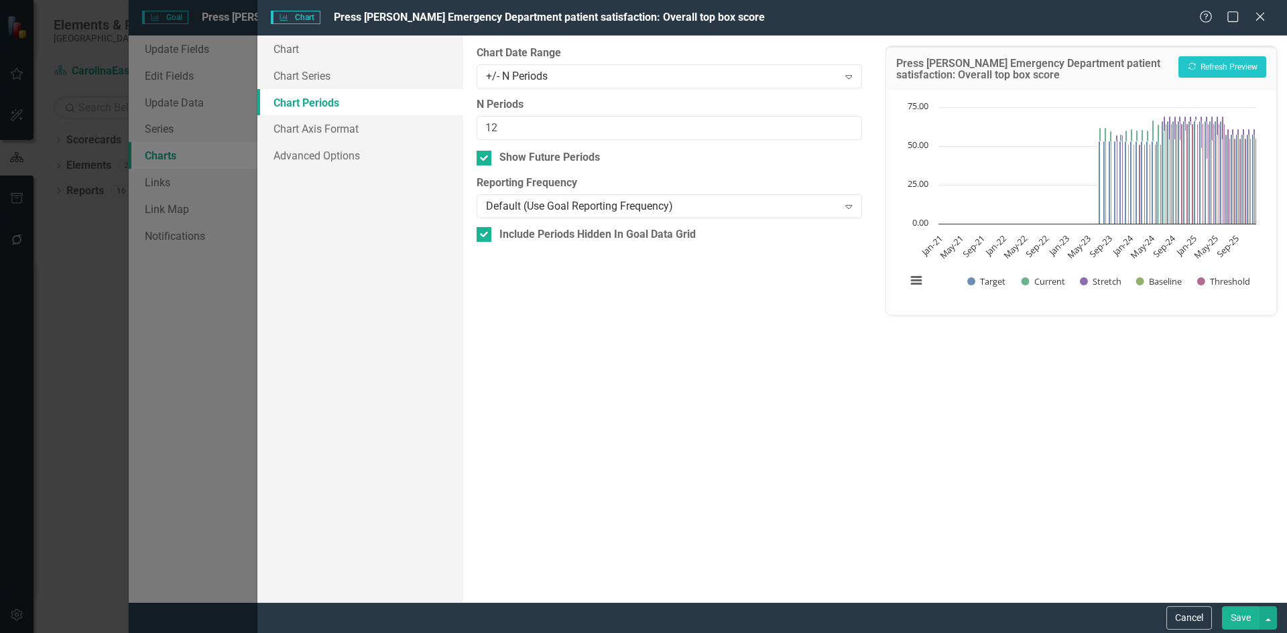
click at [1238, 621] on button "Save" at bounding box center [1241, 617] width 38 height 23
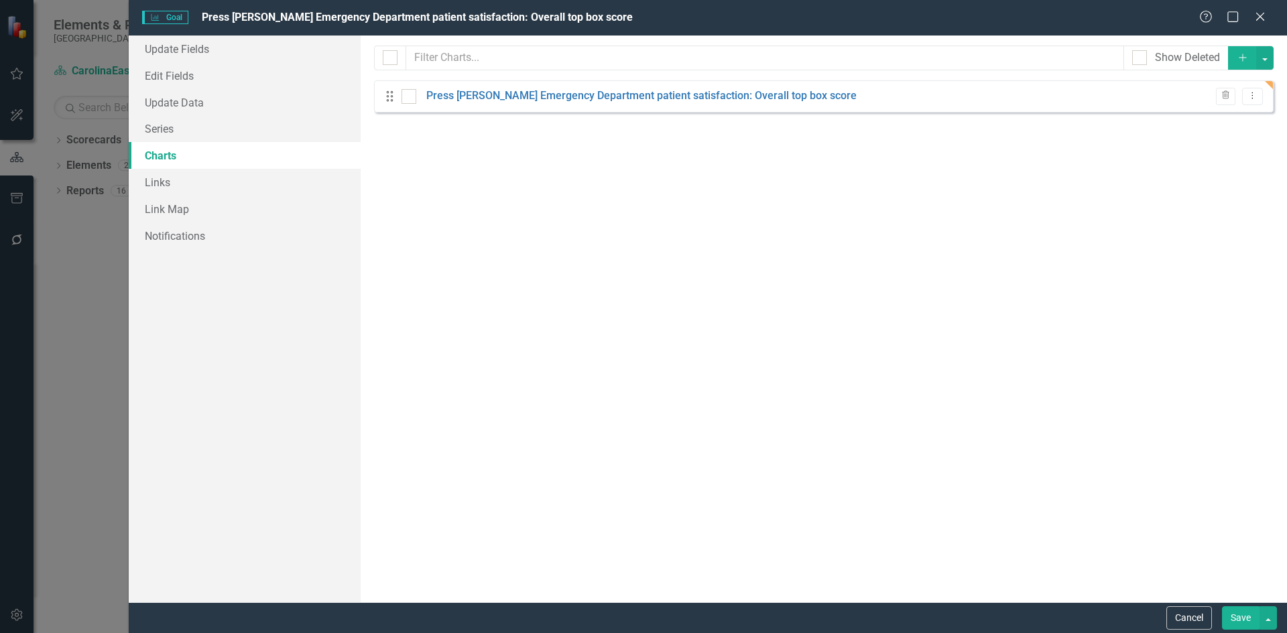
click at [728, 138] on div "From this page, you can add, edit, delete, or duplicate charts to show how you …" at bounding box center [823, 319] width 926 height 567
click at [742, 92] on link "Press [PERSON_NAME] Emergency Department patient satisfaction: Overall top box …" at bounding box center [641, 95] width 430 height 15
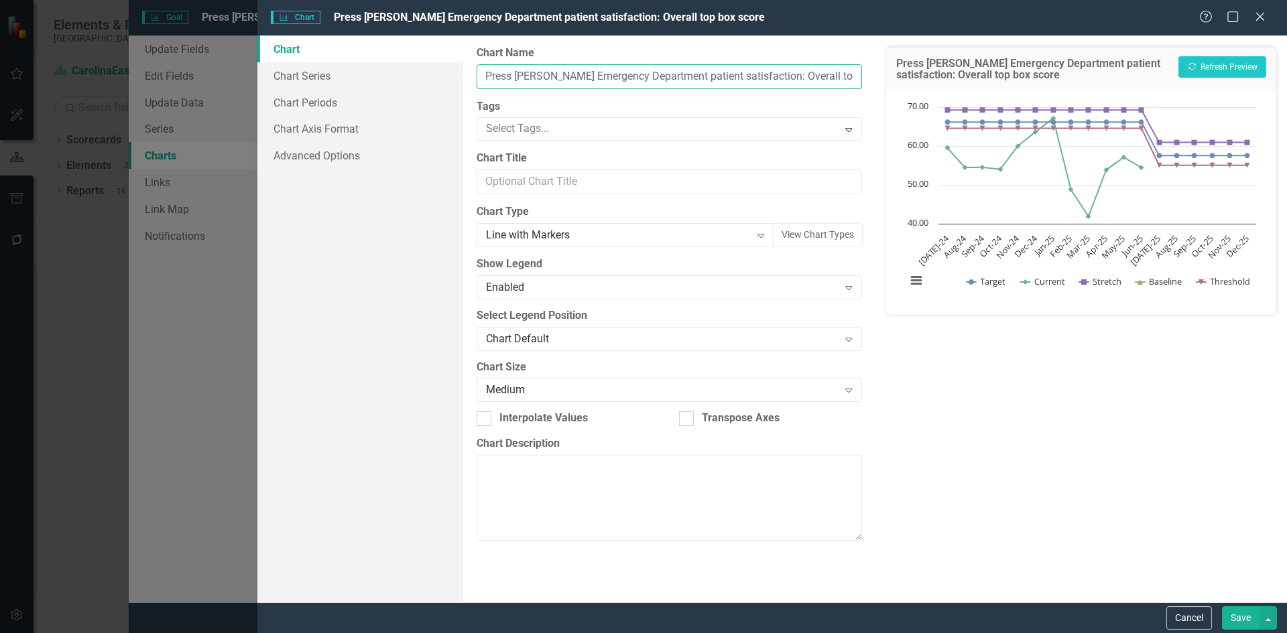
click at [796, 76] on input "Press [PERSON_NAME] Emergency Department patient satisfaction: Overall top box …" at bounding box center [668, 76] width 385 height 25
type input "Press [PERSON_NAME] Emergency Department patient satisfaction: Overall "Top Box…"
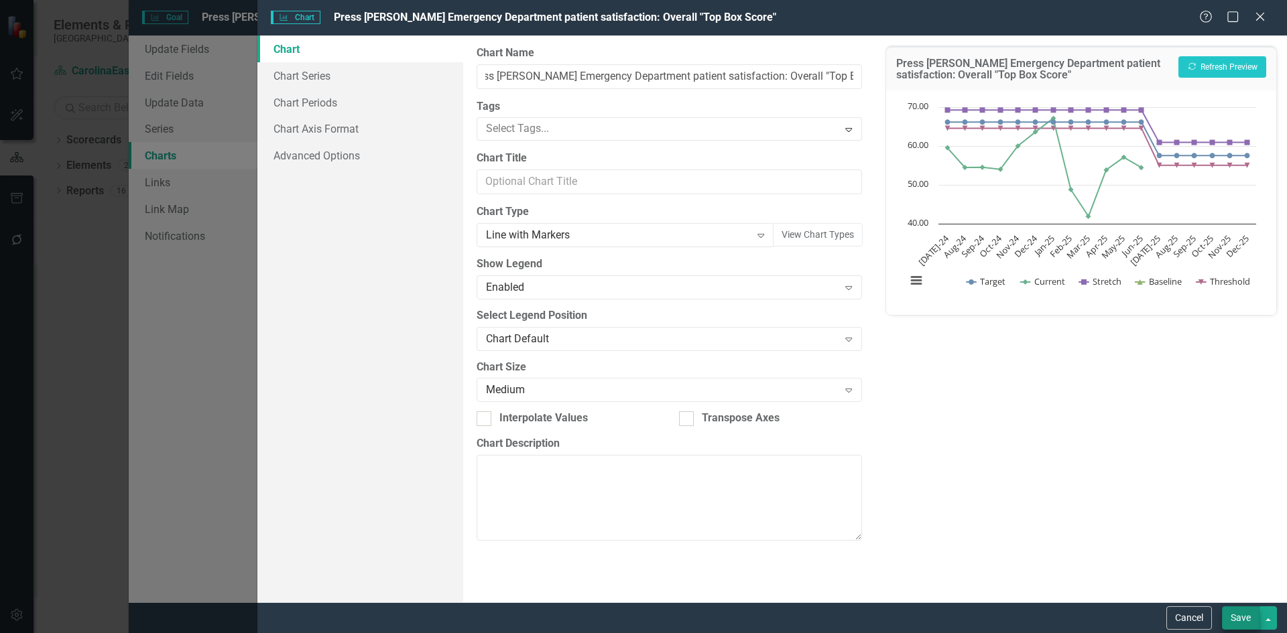
type input "Press [PERSON_NAME] Emergency Department patient satisfaction: Overall "Top Box…"
click at [1242, 620] on button "Save" at bounding box center [1241, 617] width 38 height 23
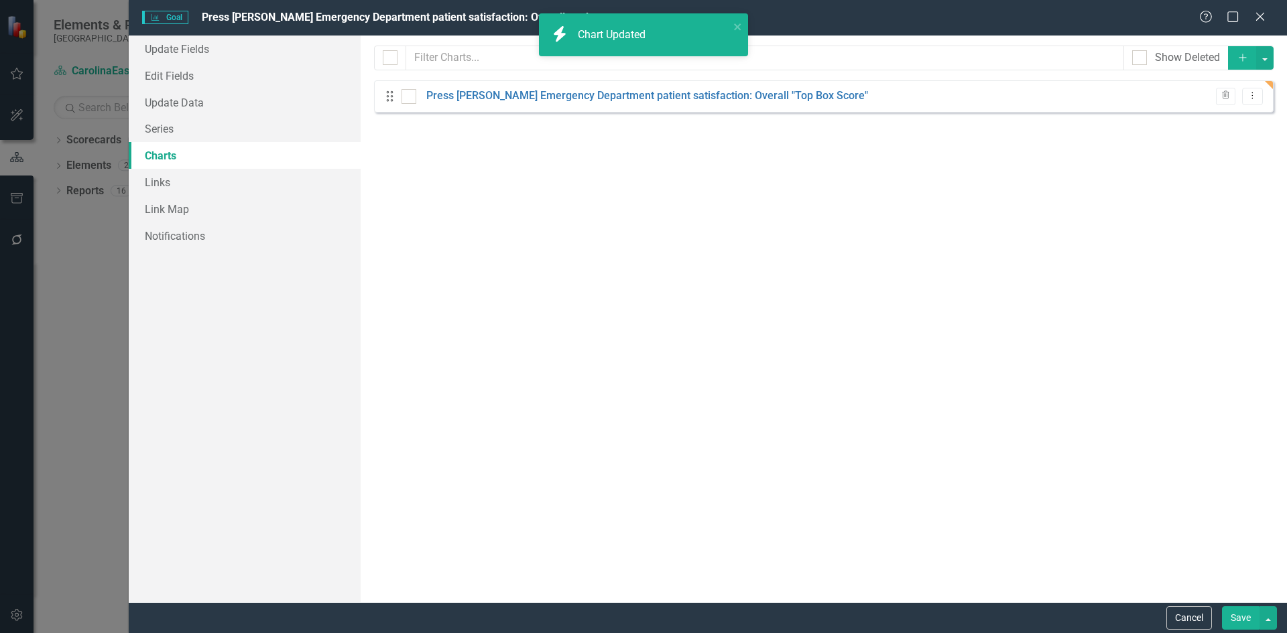
click at [1242, 624] on button "Save" at bounding box center [1241, 617] width 38 height 23
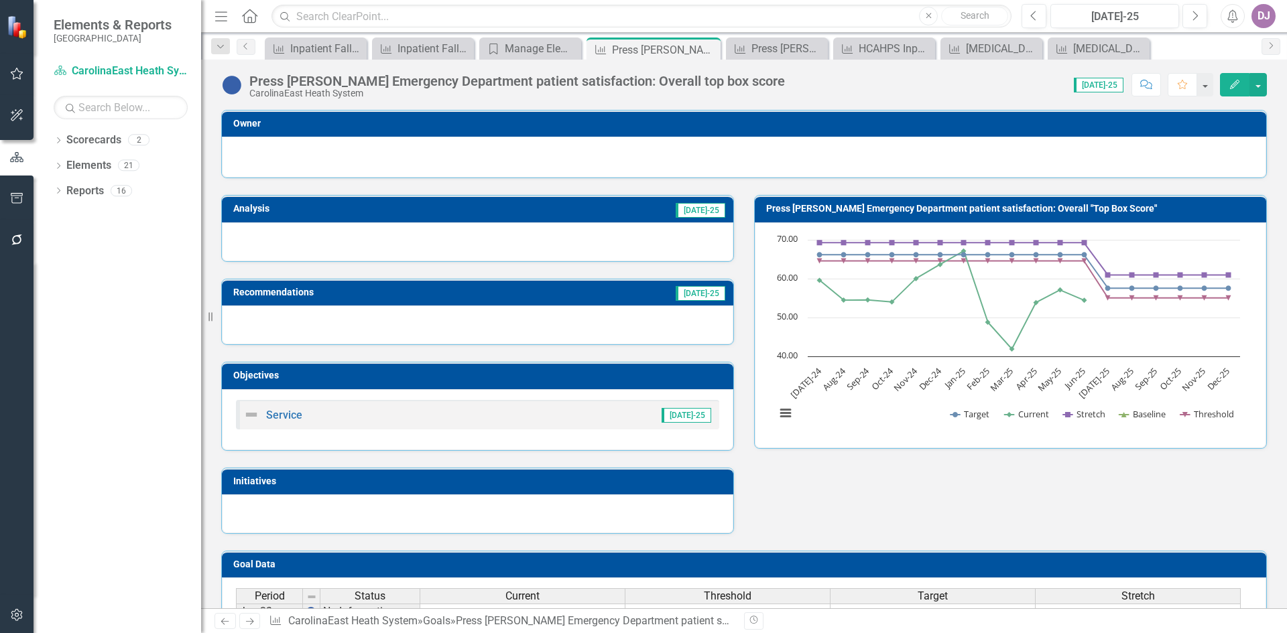
click at [671, 74] on div "Press [PERSON_NAME] Emergency Department patient satisfaction: Overall top box …" at bounding box center [516, 81] width 535 height 15
click at [1225, 86] on button "Edit" at bounding box center [1234, 84] width 29 height 23
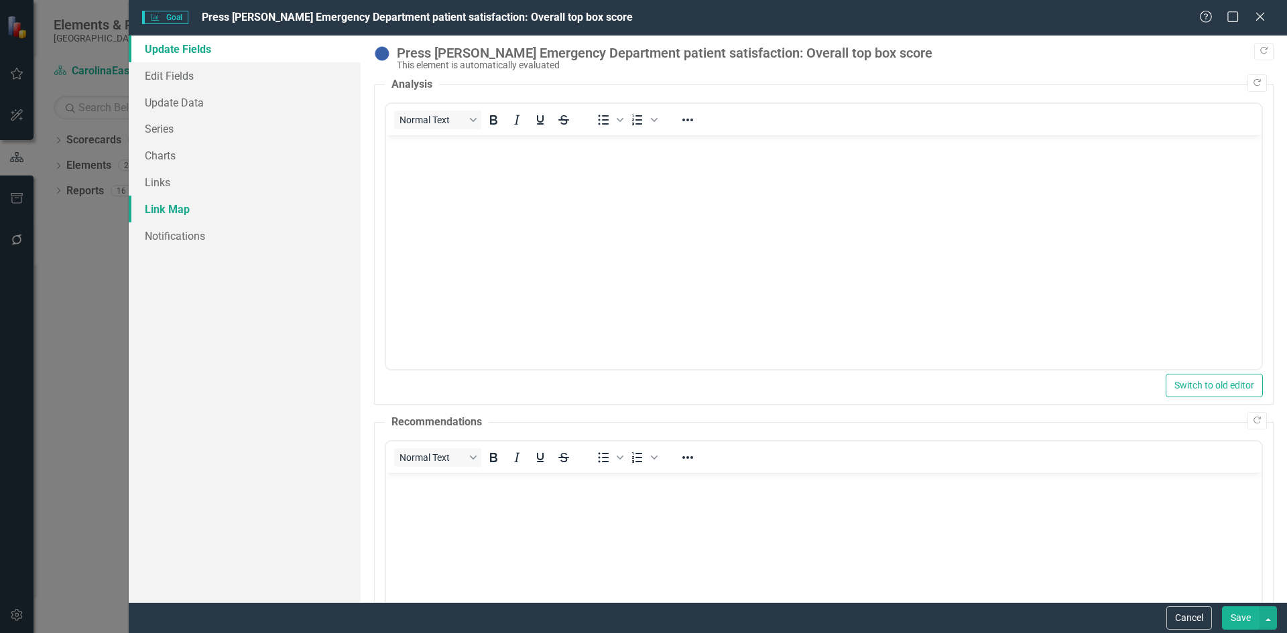
click at [181, 210] on link "Link Map" at bounding box center [245, 209] width 232 height 27
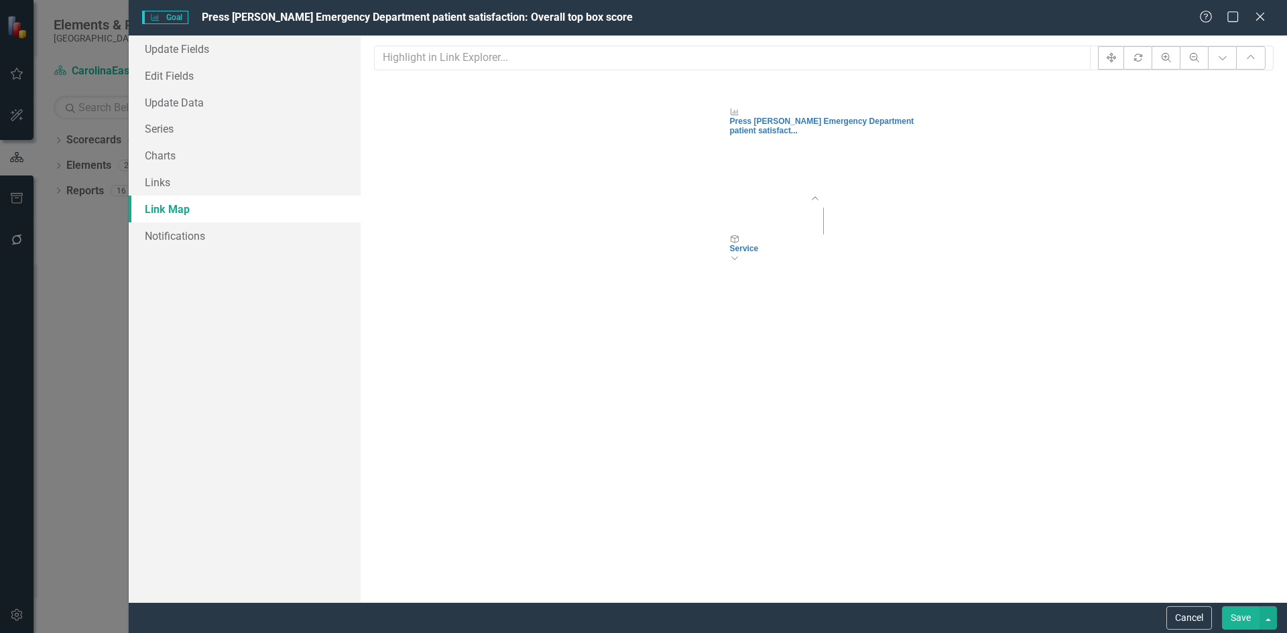
click at [1234, 619] on button "Save" at bounding box center [1241, 617] width 38 height 23
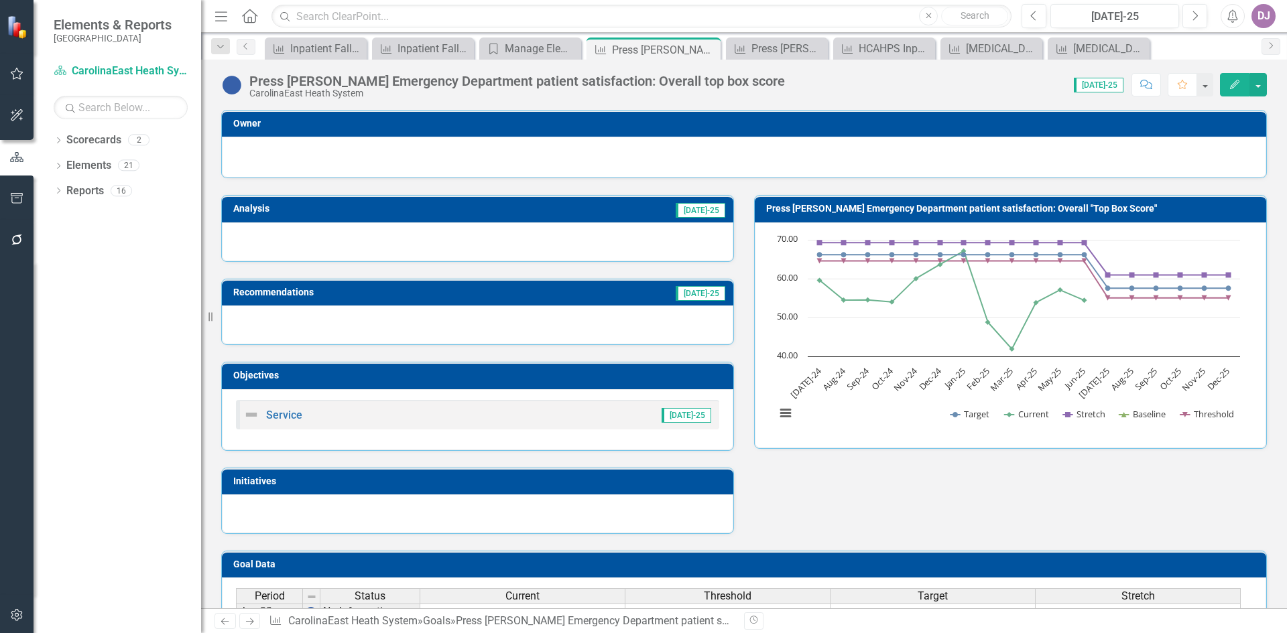
click at [489, 151] on div at bounding box center [744, 155] width 1016 height 16
click at [1230, 88] on icon "button" at bounding box center [1234, 84] width 9 height 9
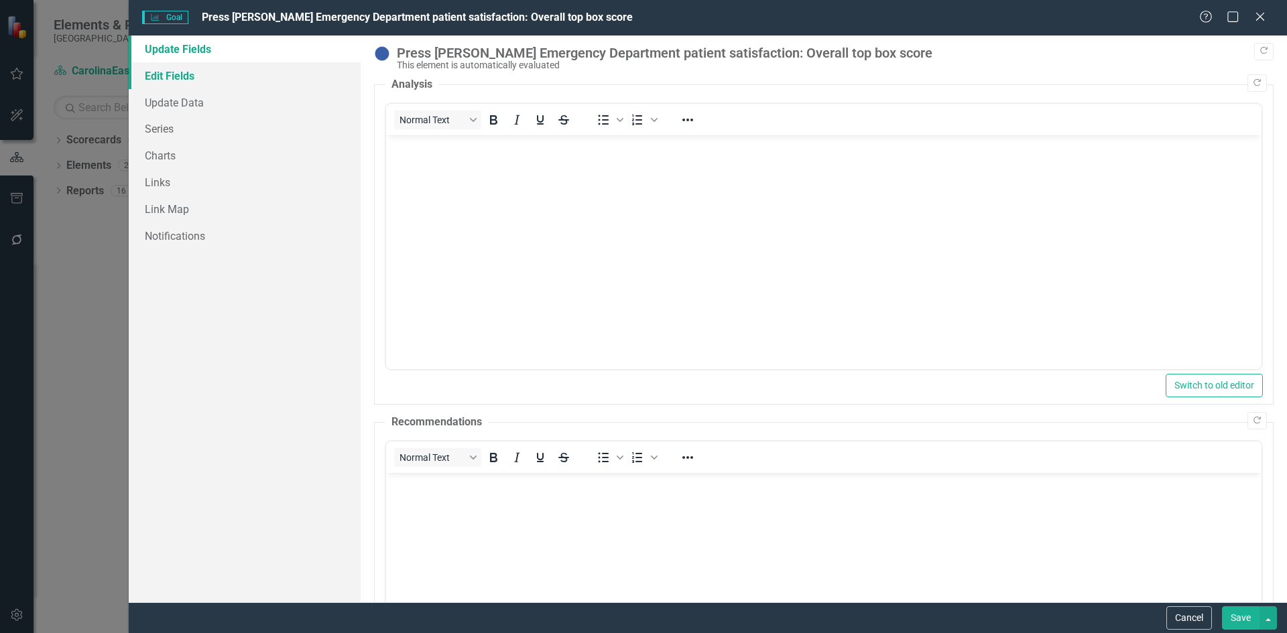
click at [184, 76] on link "Edit Fields" at bounding box center [245, 75] width 232 height 27
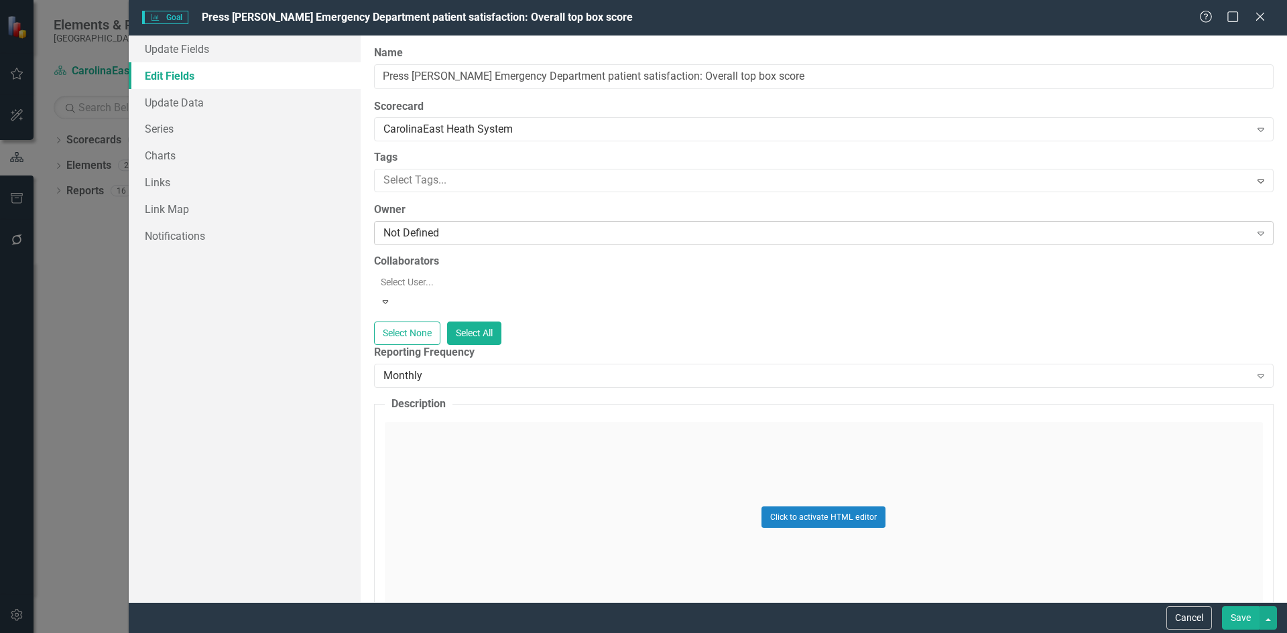
click at [477, 229] on div "Not Defined" at bounding box center [816, 233] width 866 height 15
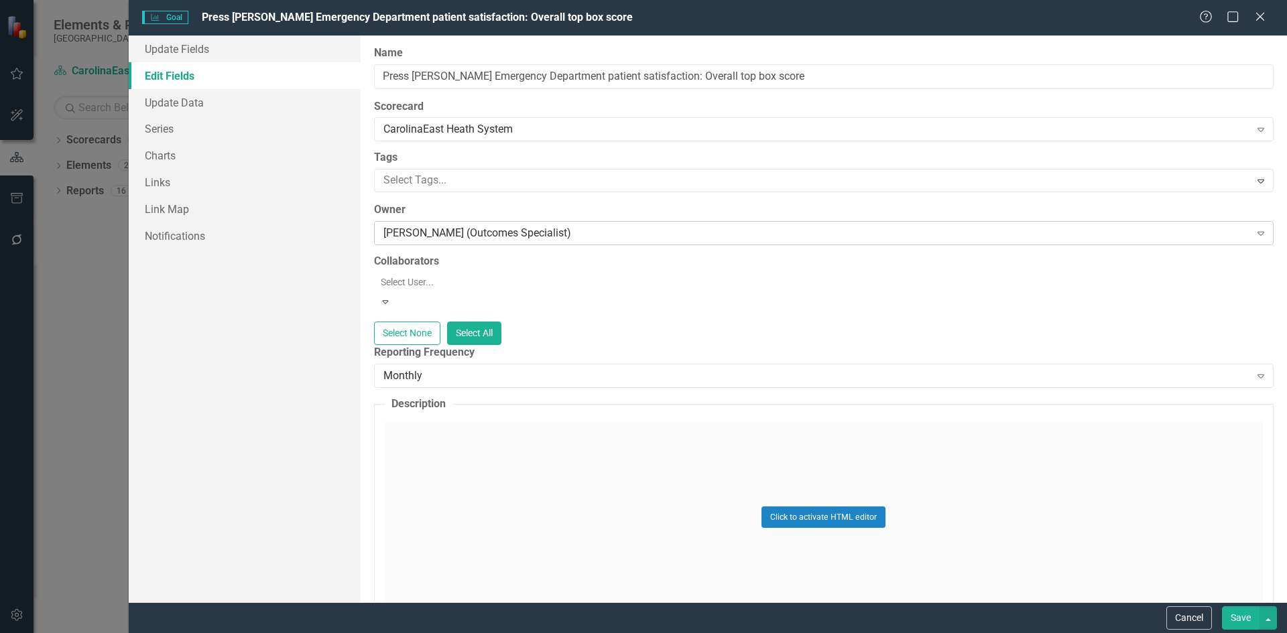
click at [476, 227] on div "Dawn Jenkins (Outcomes Specialist)" at bounding box center [816, 233] width 866 height 15
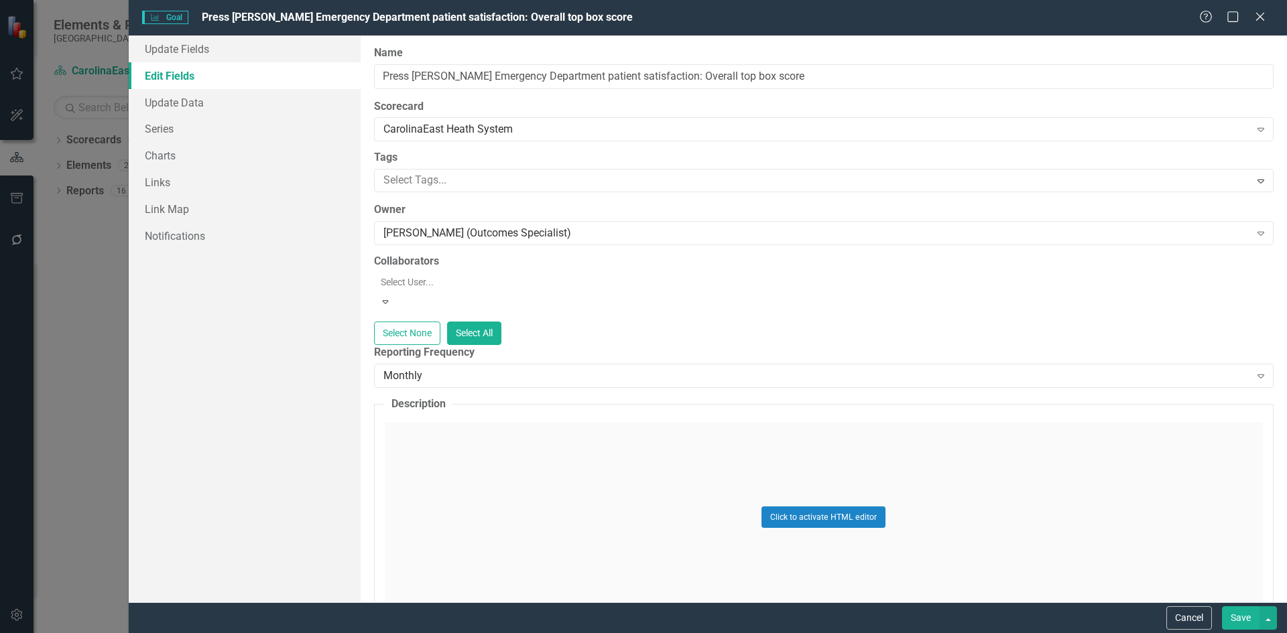
click at [1244, 626] on button "Save" at bounding box center [1241, 617] width 38 height 23
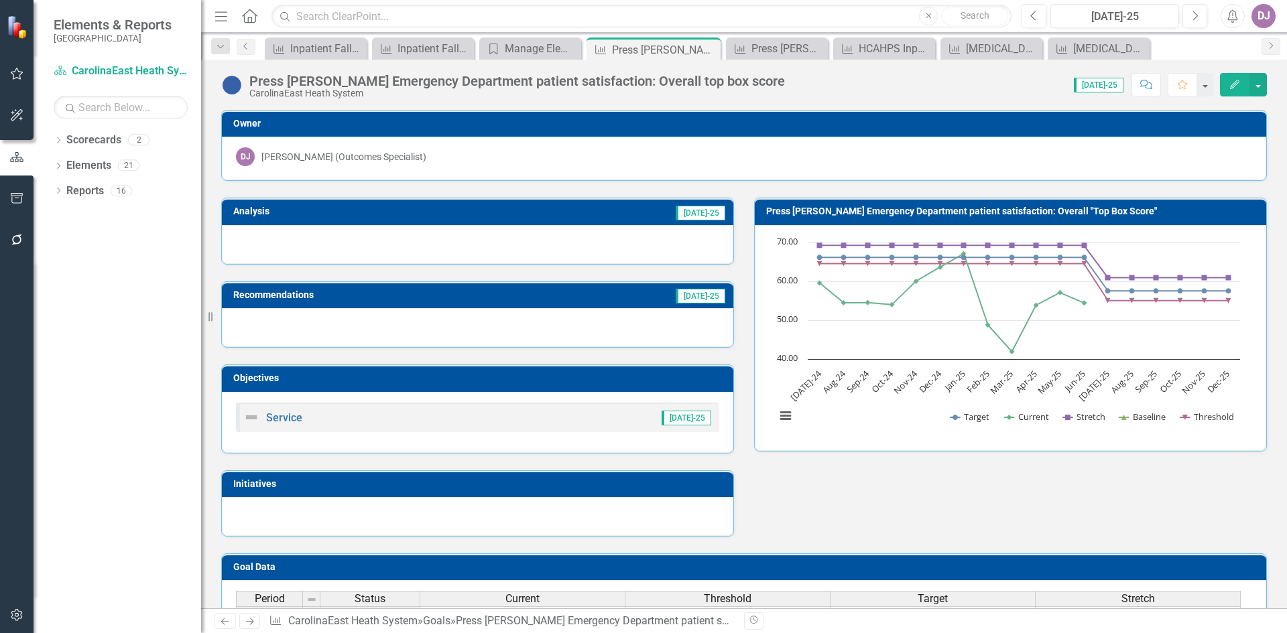
click at [269, 240] on div at bounding box center [477, 244] width 511 height 39
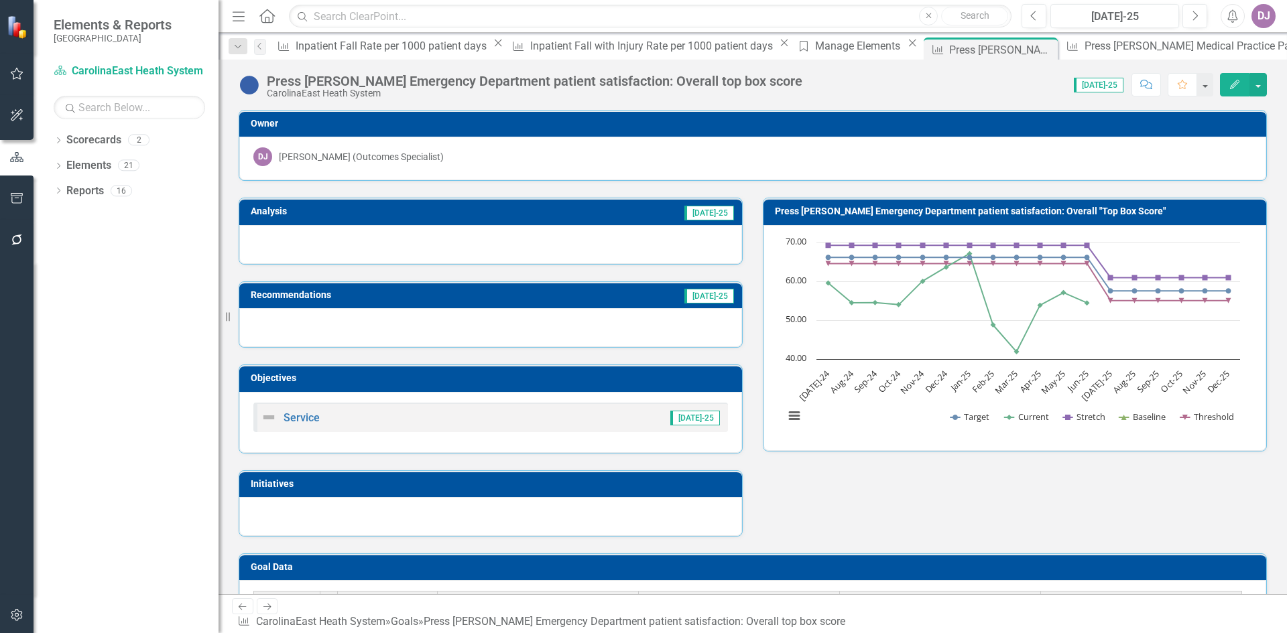
click at [218, 320] on div "Resize" at bounding box center [223, 316] width 11 height 633
click at [1109, 86] on span "[DATE]-25" at bounding box center [1098, 85] width 50 height 15
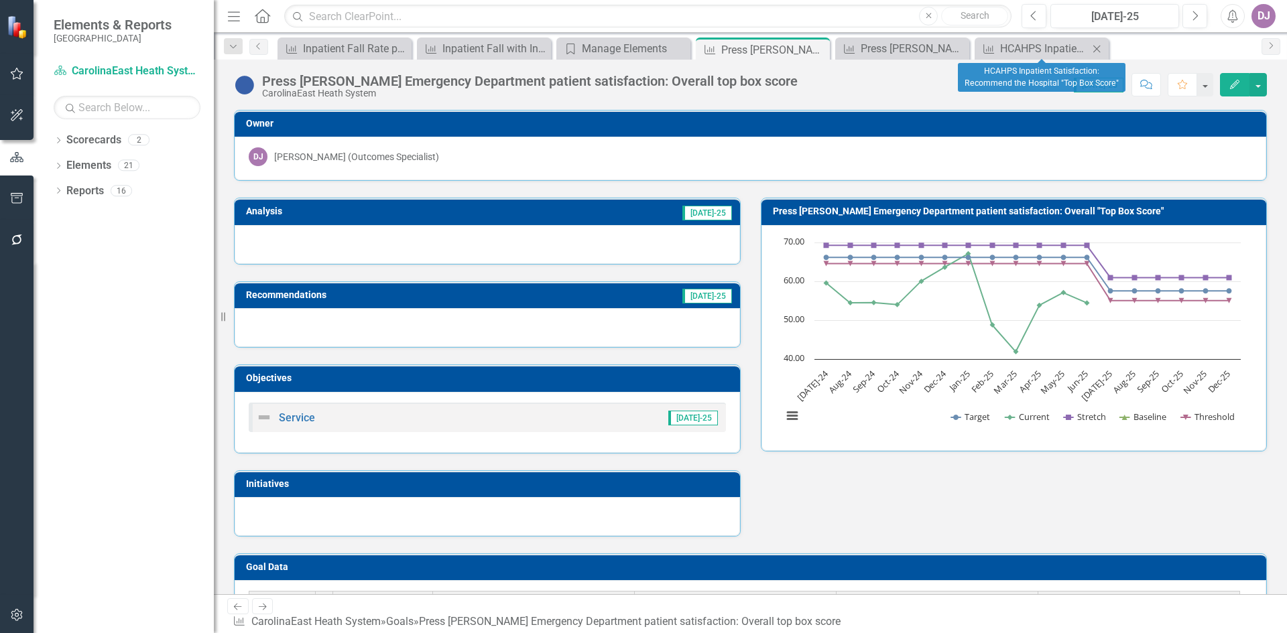
click at [1096, 50] on icon "Close" at bounding box center [1096, 49] width 13 height 11
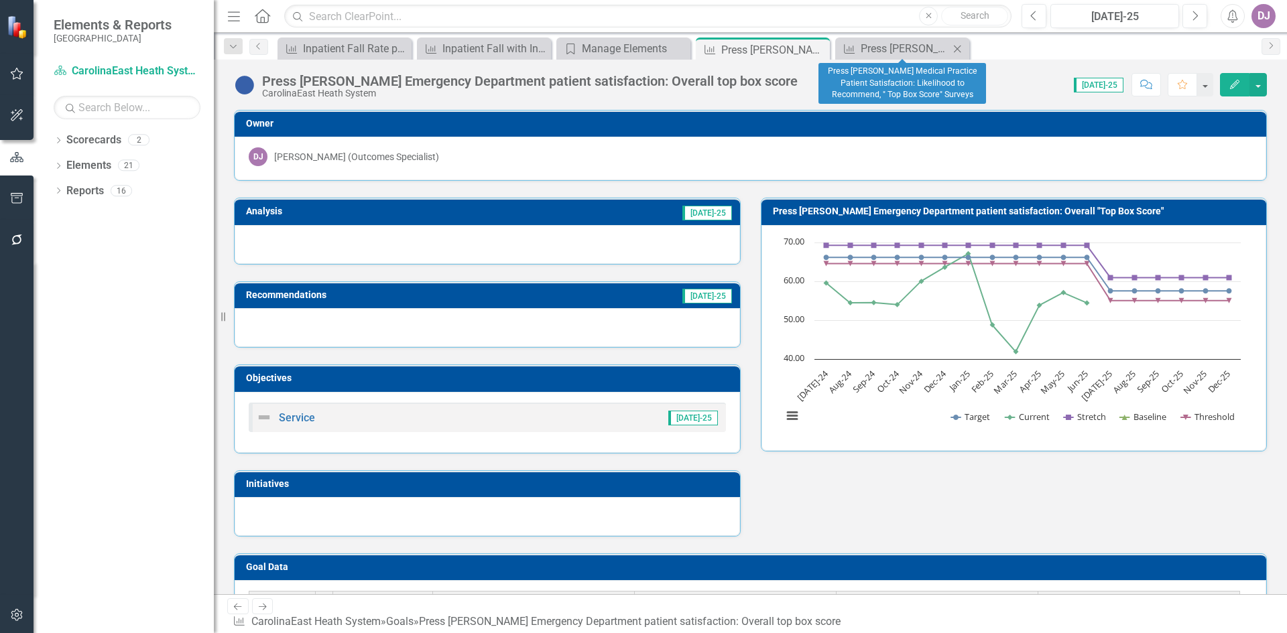
click at [958, 48] on icon at bounding box center [957, 48] width 7 height 7
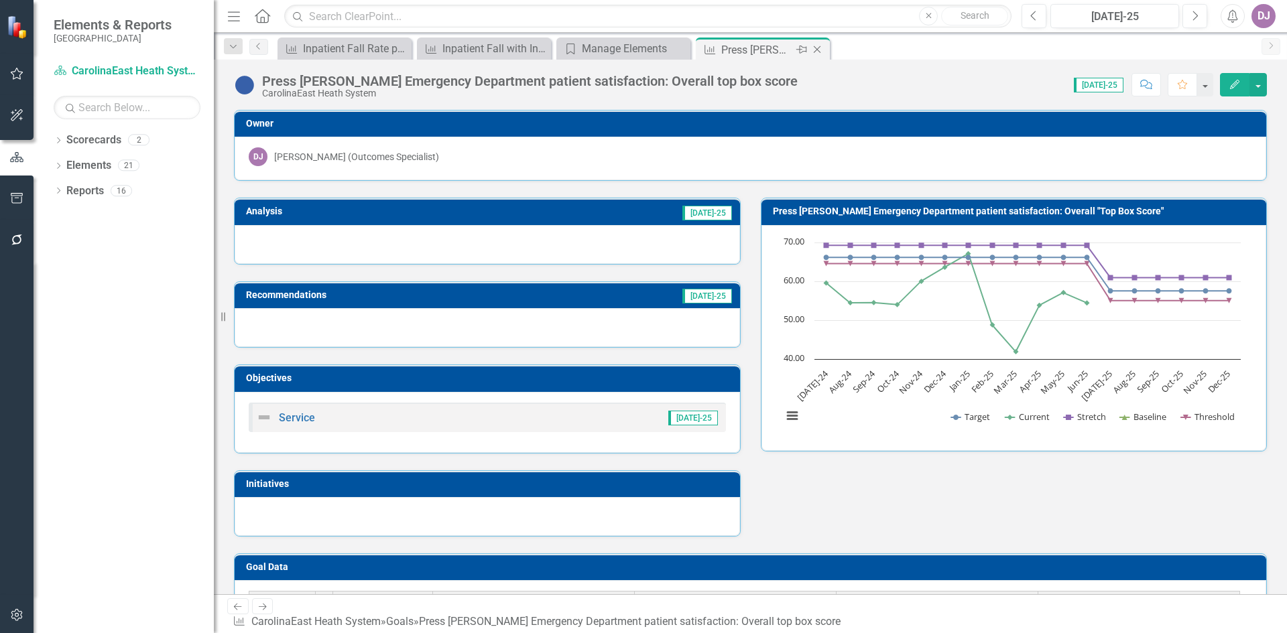
click at [819, 50] on icon "Close" at bounding box center [816, 49] width 13 height 11
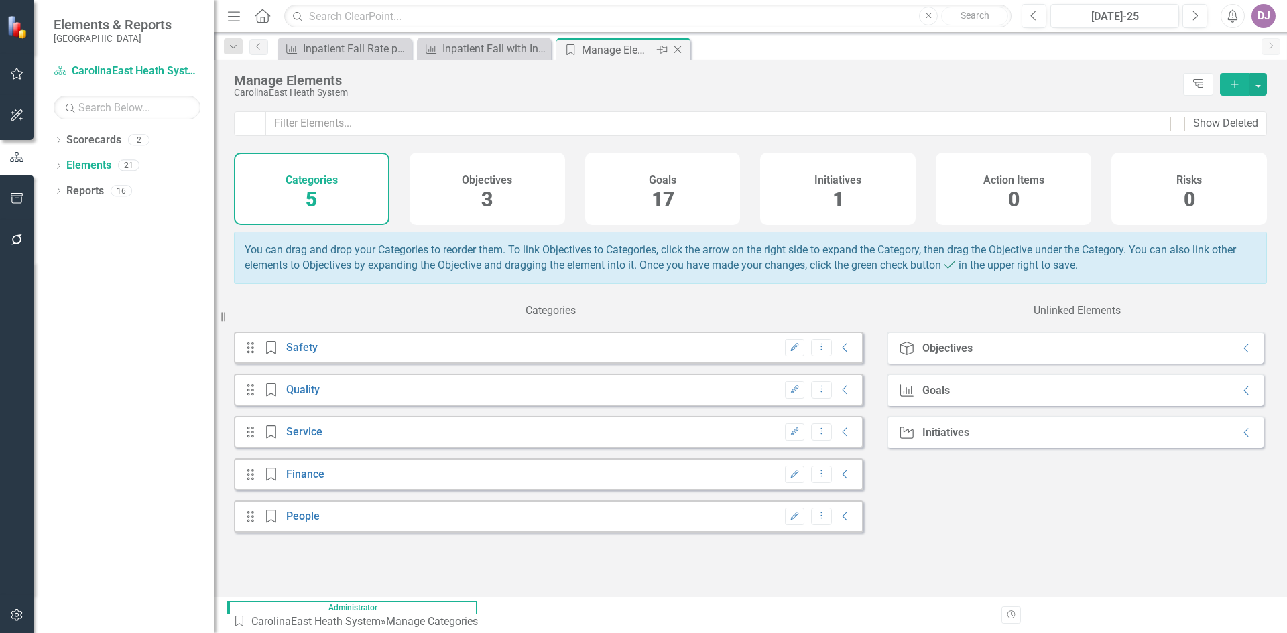
click at [638, 52] on div "Manage Elements" at bounding box center [618, 50] width 72 height 17
click at [1240, 396] on icon "Collapse" at bounding box center [1246, 390] width 13 height 11
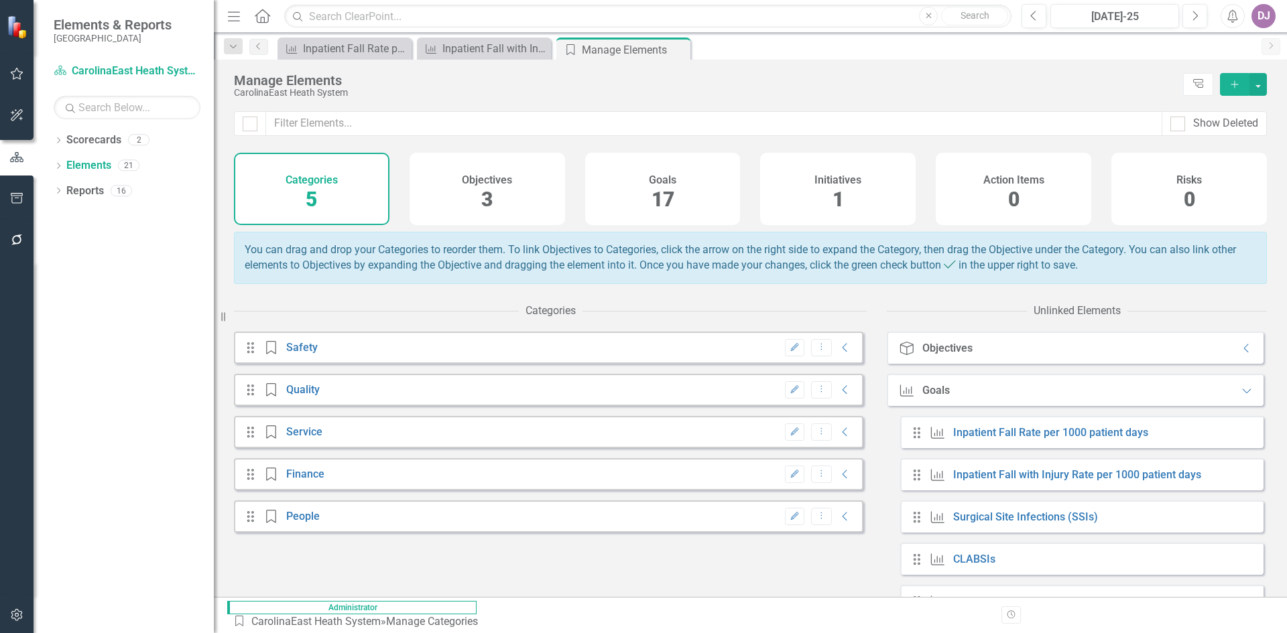
drag, startPoint x: 1266, startPoint y: 379, endPoint x: 1268, endPoint y: 434, distance: 55.7
click at [1268, 434] on div "You can drag and drop your Categories to reorder them. To link Objectives to Ca…" at bounding box center [755, 414] width 1043 height 365
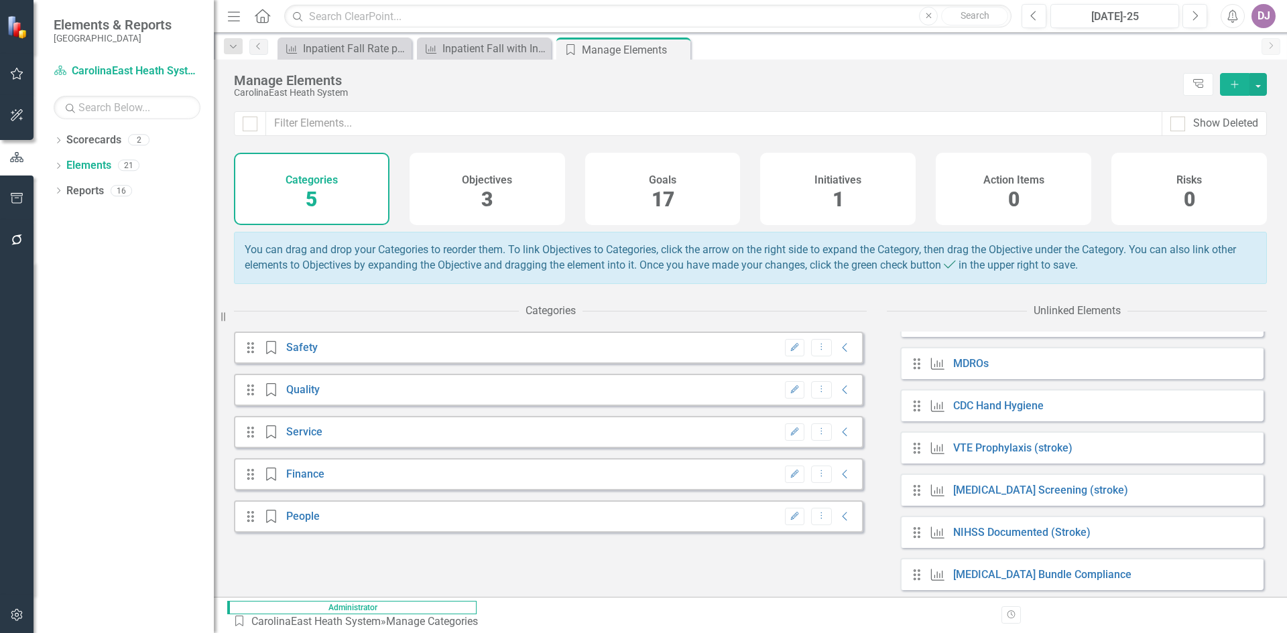
scroll to position [259, 0]
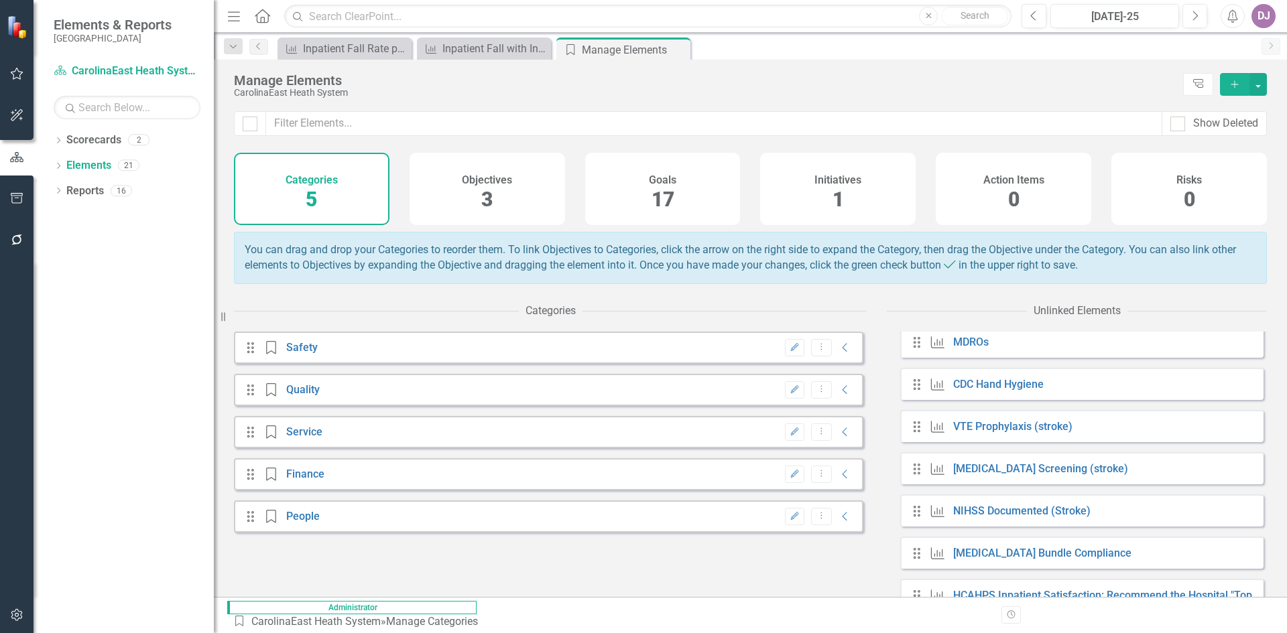
drag, startPoint x: 1274, startPoint y: 525, endPoint x: 1238, endPoint y: 523, distance: 36.9
click at [1273, 569] on div "You can drag and drop your Categories to reorder them. To link Objectives to Ca…" at bounding box center [755, 414] width 1043 height 365
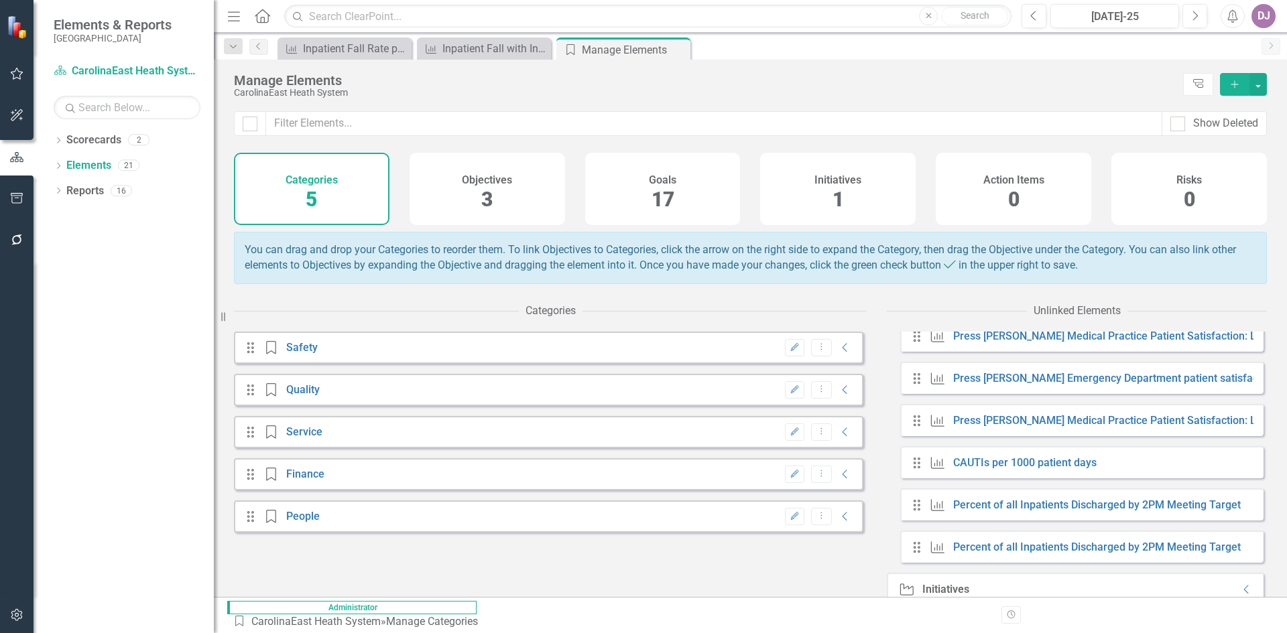
scroll to position [578, 0]
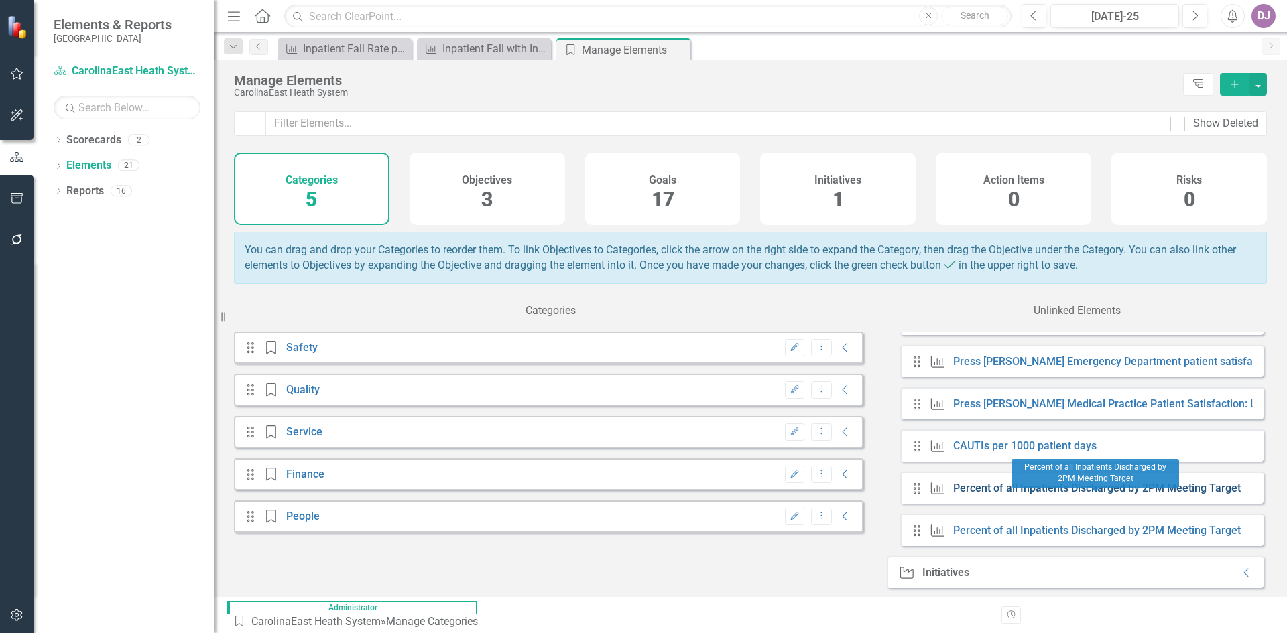
click at [982, 495] on link "Percent of all Inpatients Discharged by 2PM Meeting Target" at bounding box center [1096, 488] width 287 height 13
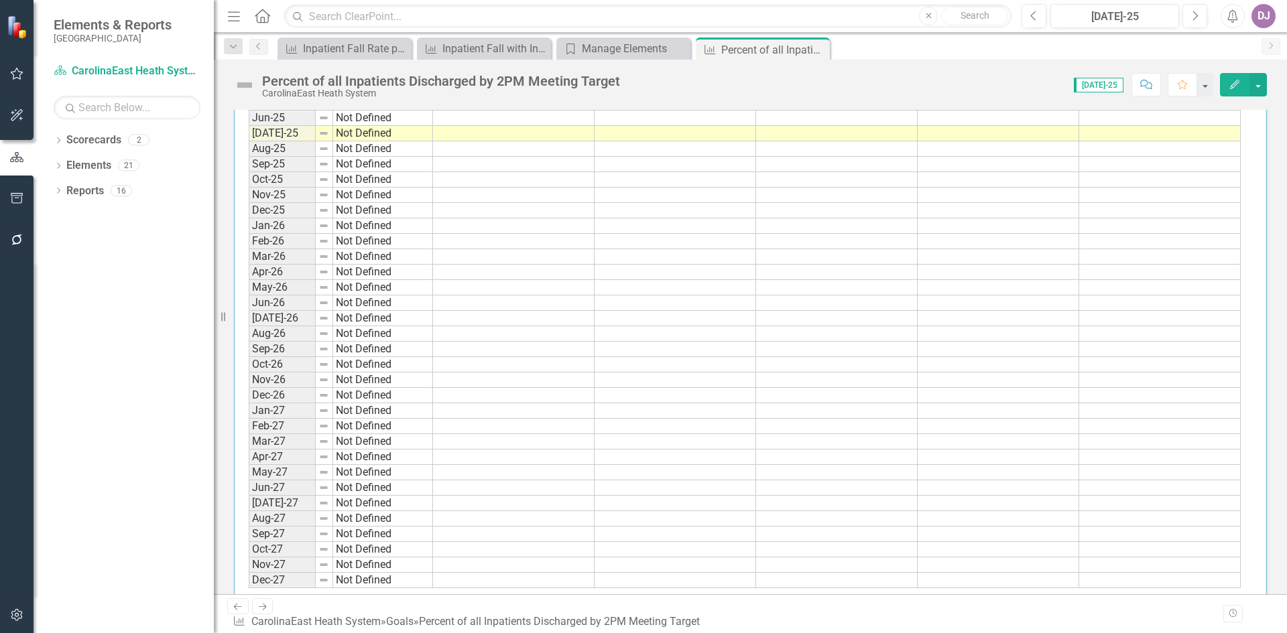
scroll to position [1350, 0]
